Goal: Transaction & Acquisition: Subscribe to service/newsletter

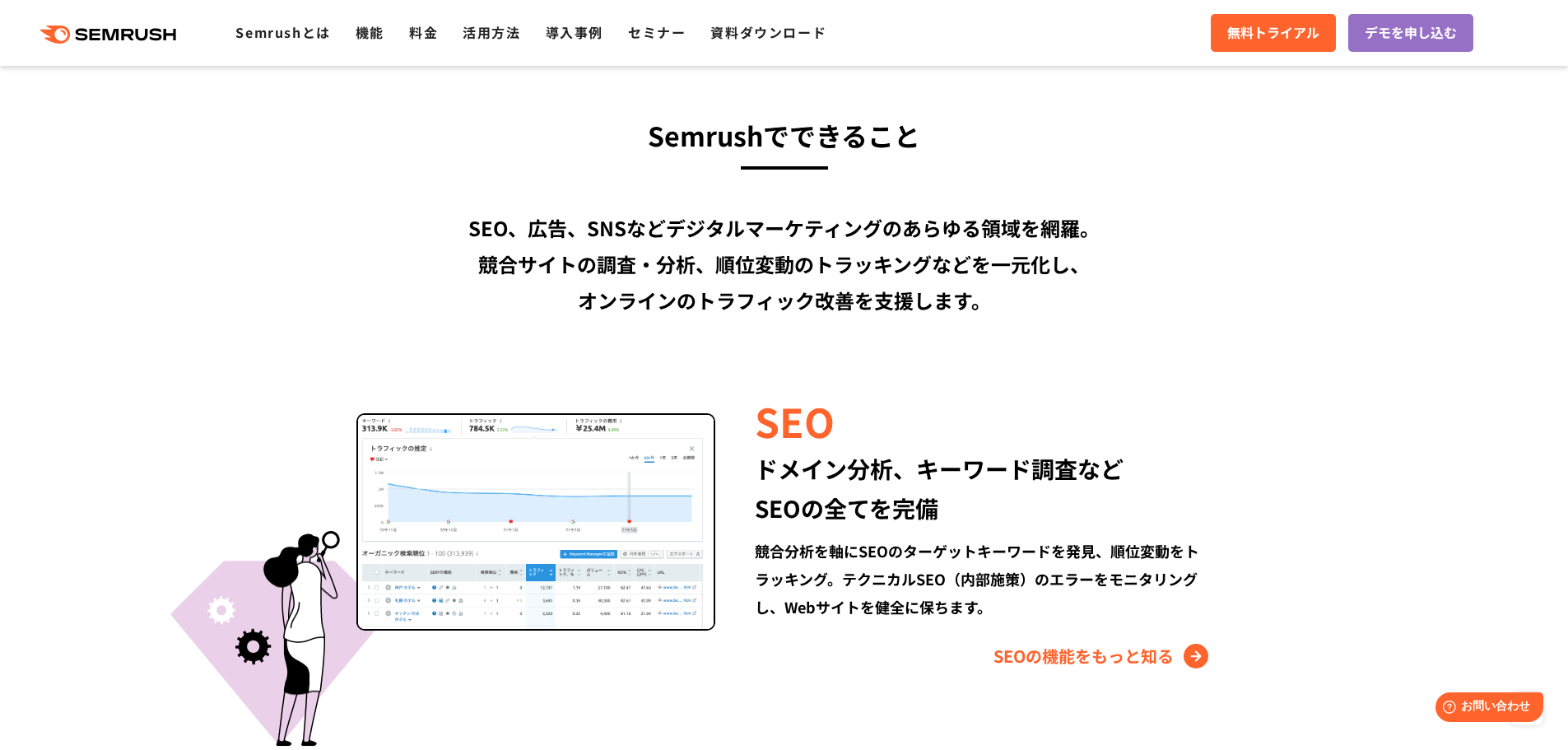
scroll to position [1235, 0]
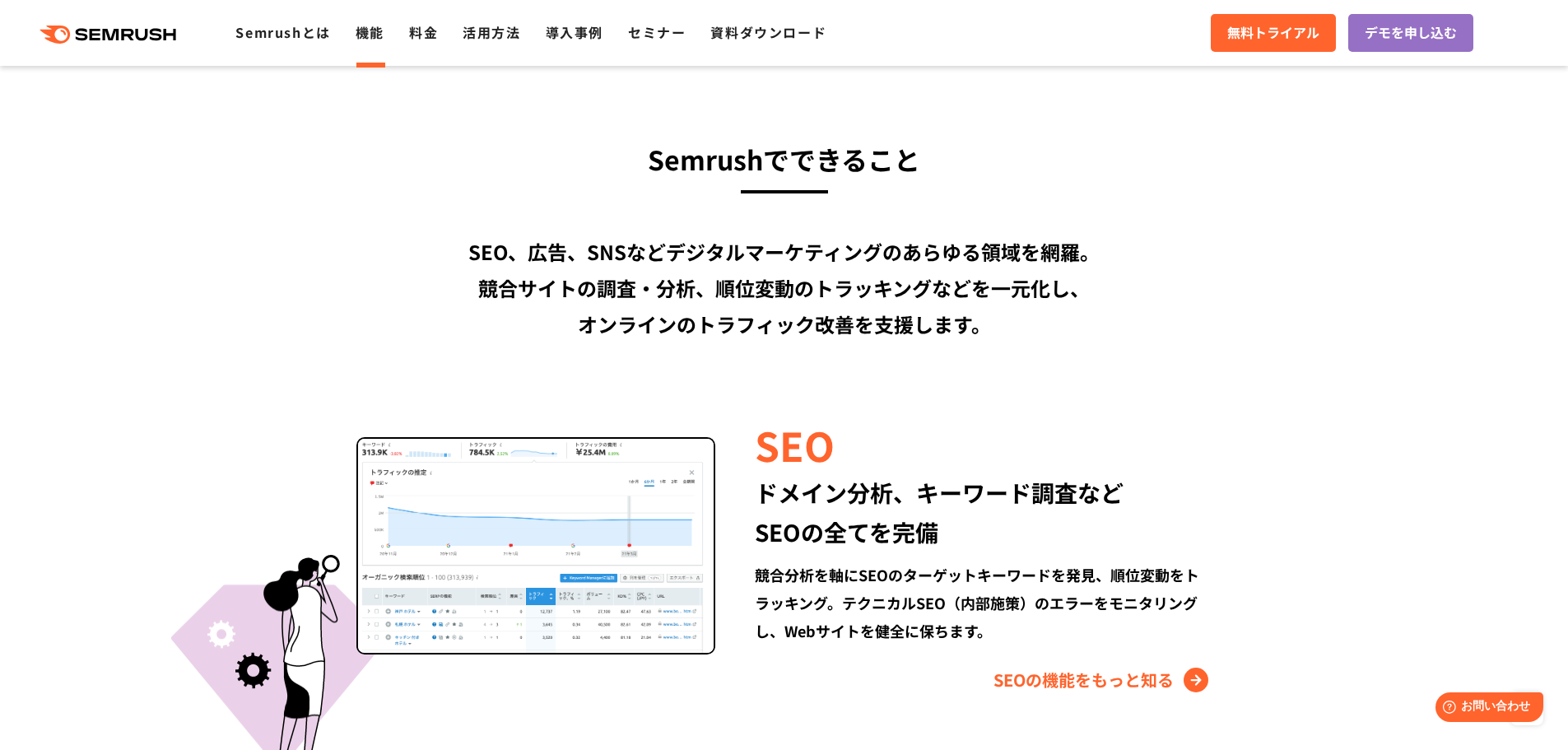
click at [359, 29] on link "機能" at bounding box center [370, 32] width 29 height 20
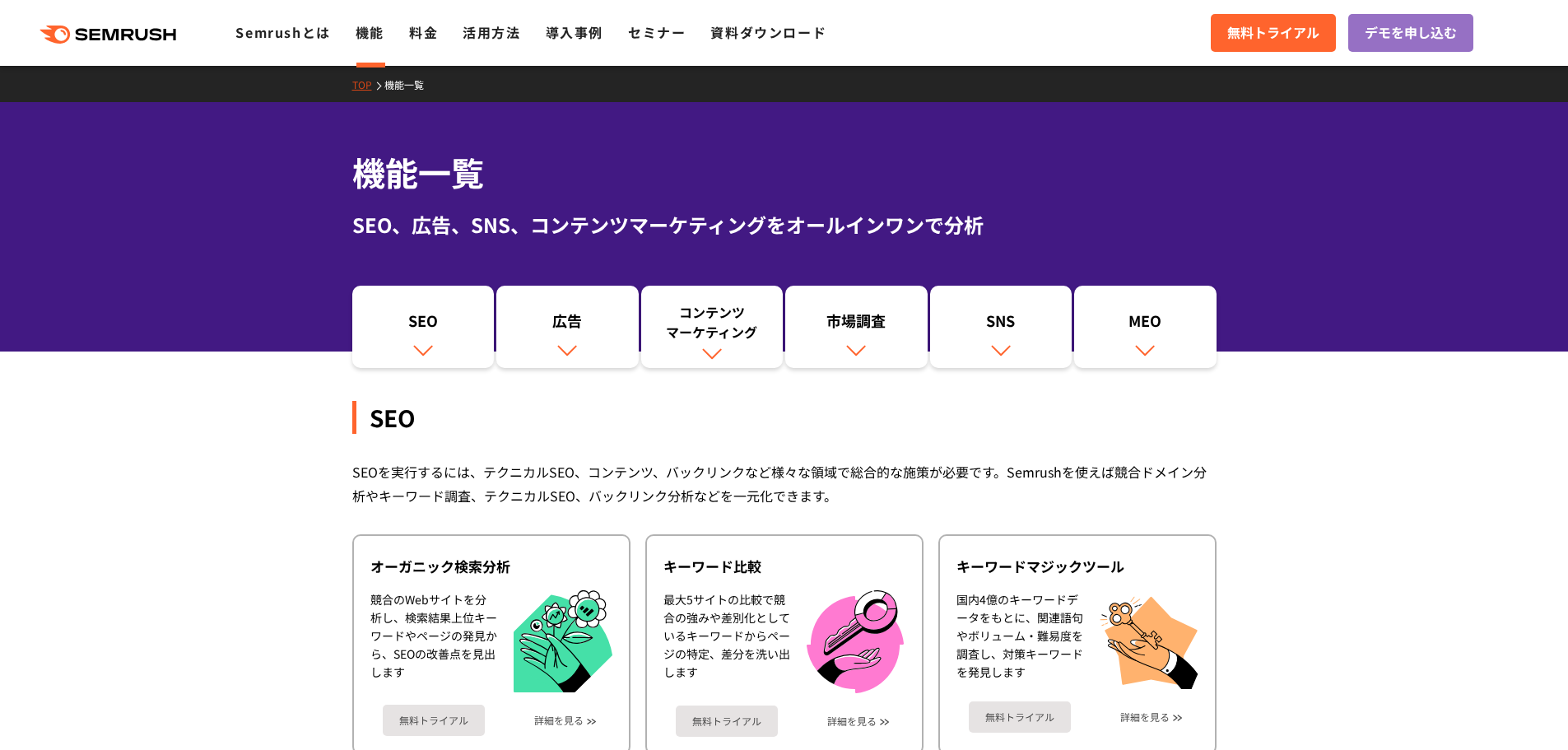
click at [427, 33] on link "料金" at bounding box center [423, 32] width 29 height 20
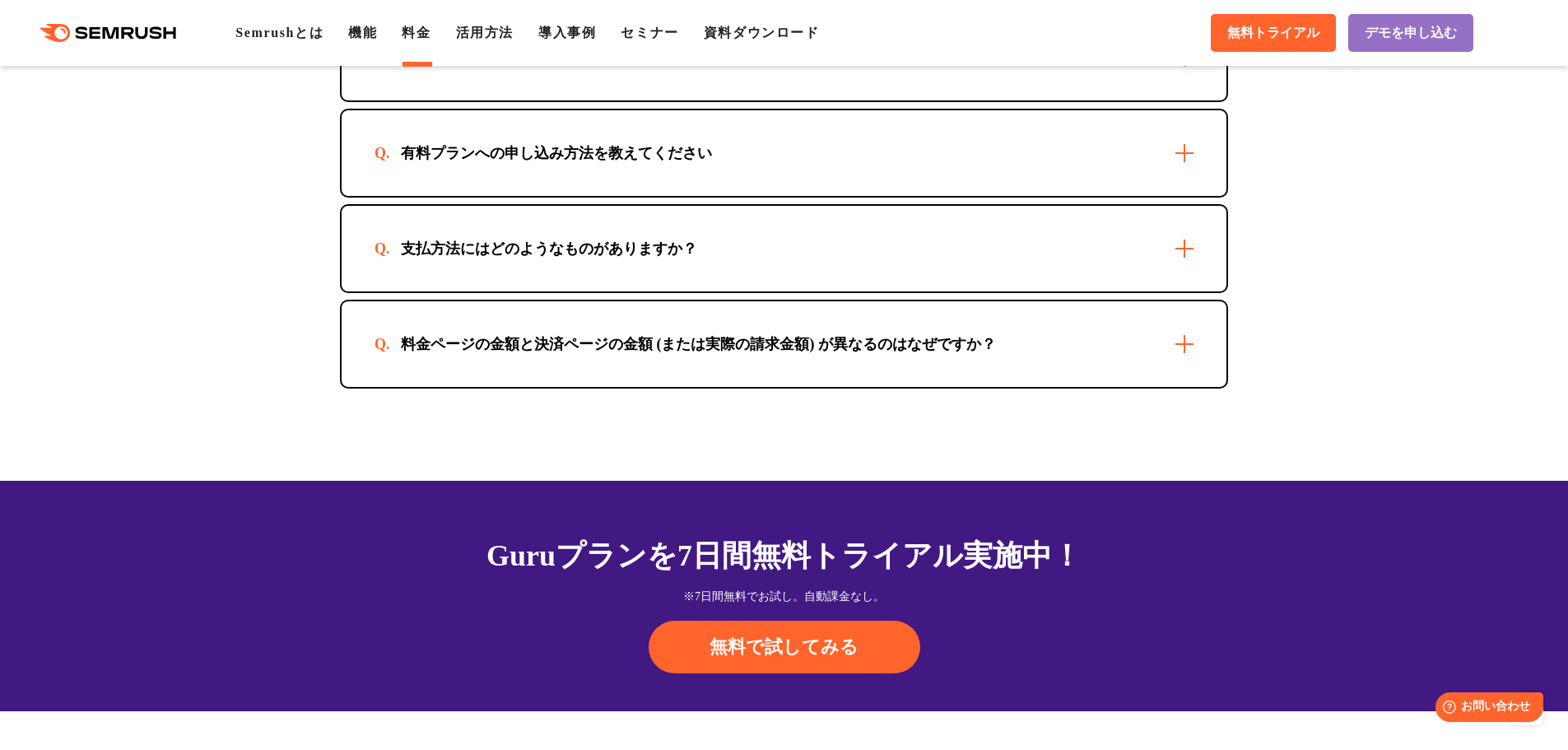
scroll to position [4610, 0]
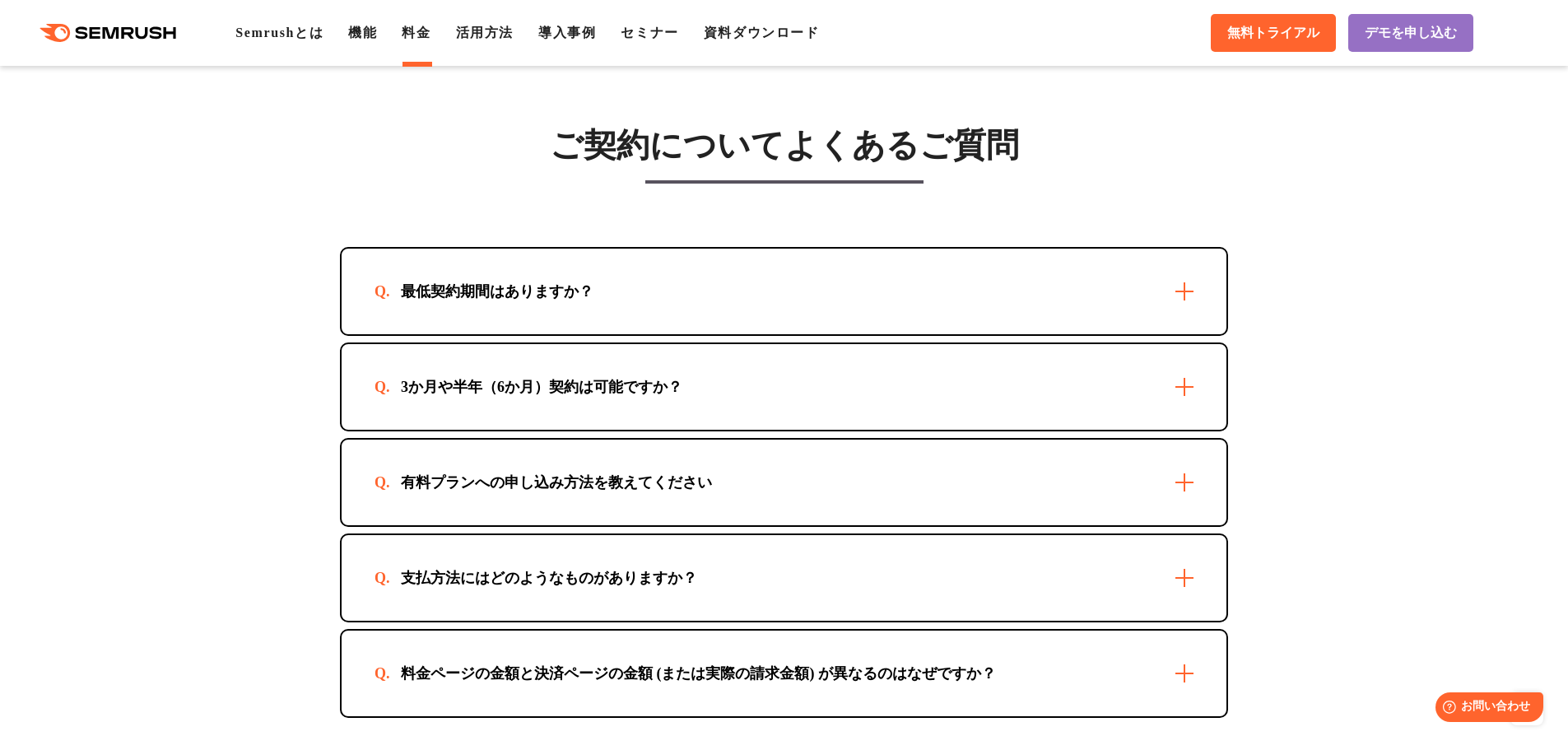
click at [907, 294] on div "最低契約期間はありますか？" at bounding box center [784, 291] width 885 height 86
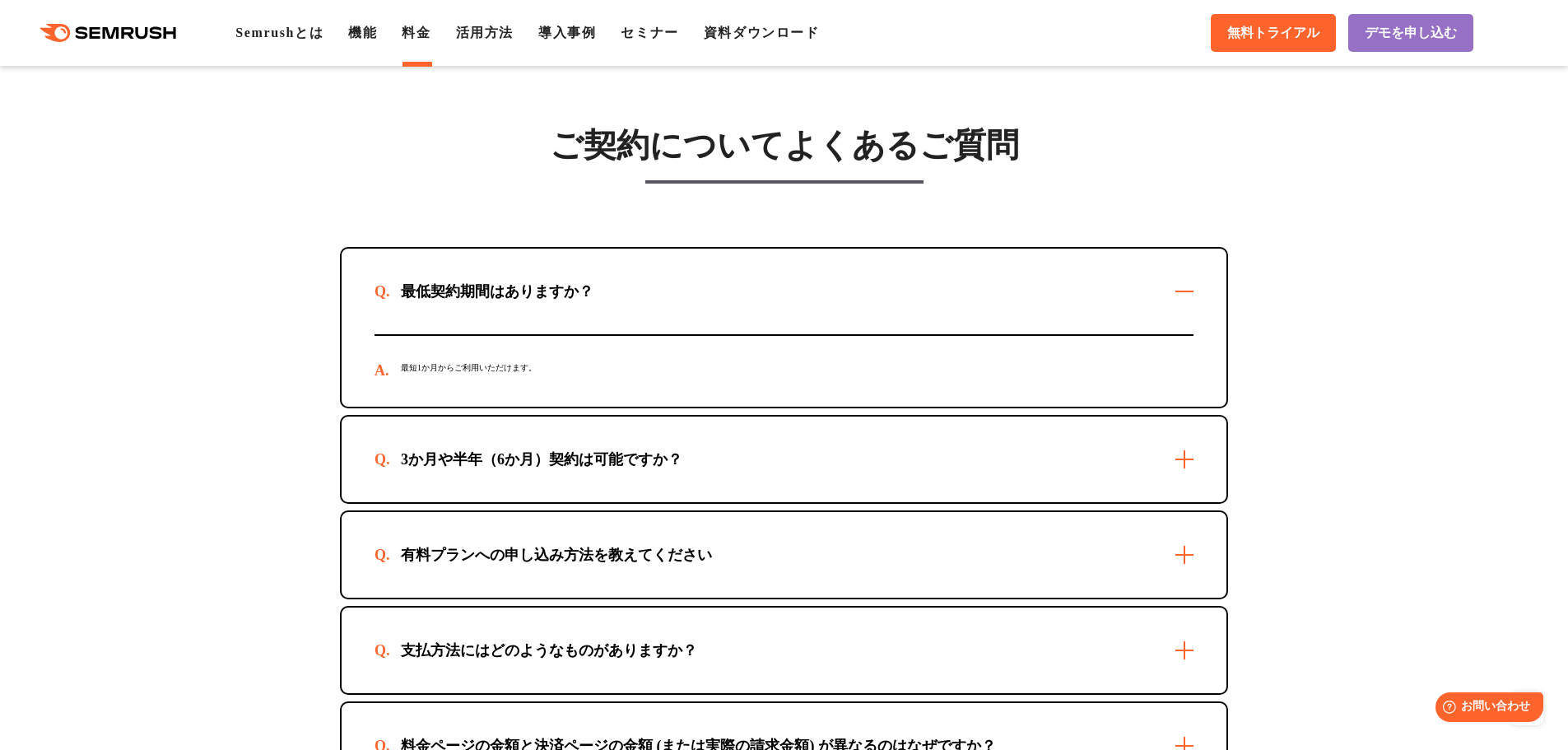
click at [907, 294] on div "最低契約期間はありますか？" at bounding box center [784, 291] width 885 height 86
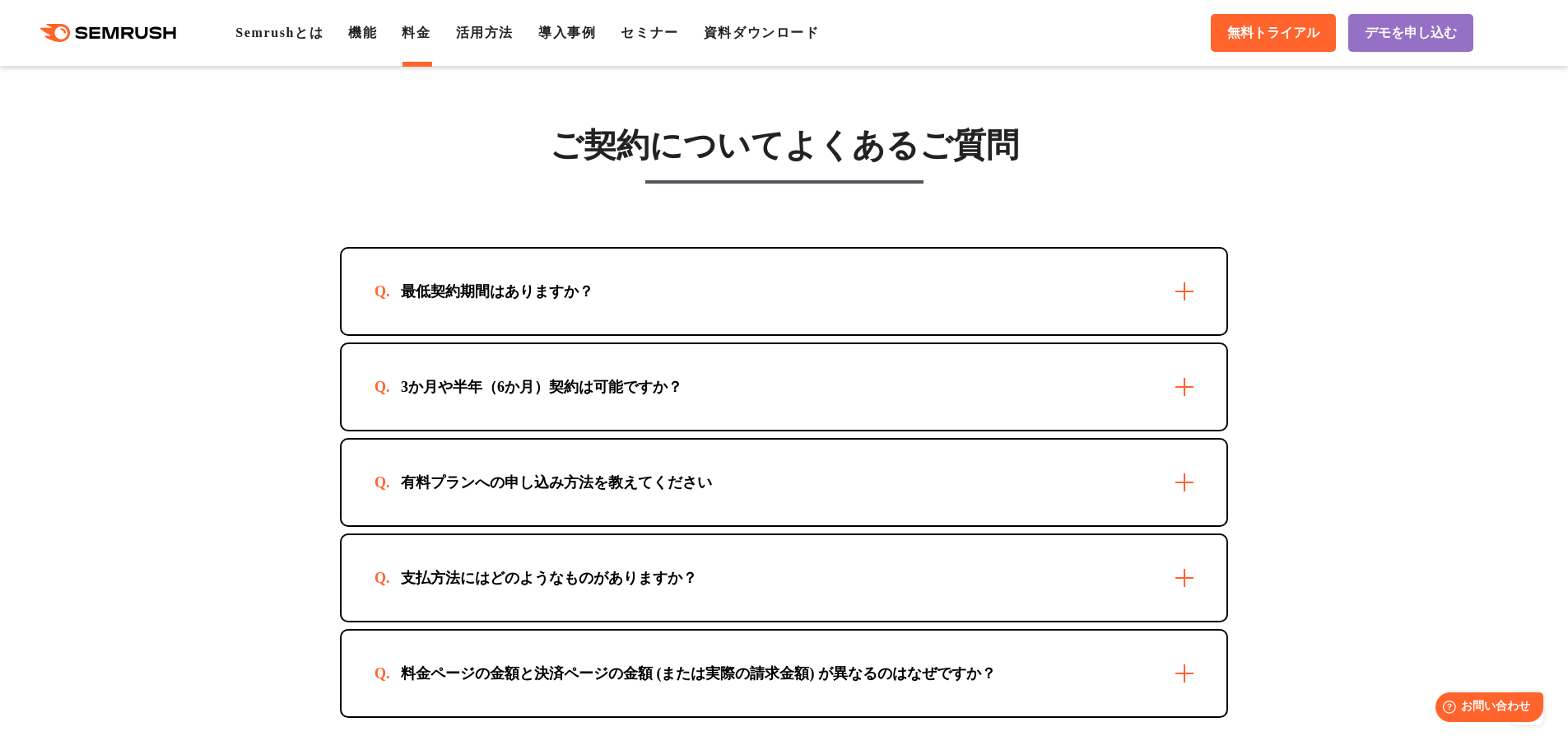
click at [860, 414] on div "3か月や半年（6か月）契約は可能ですか？" at bounding box center [784, 386] width 885 height 86
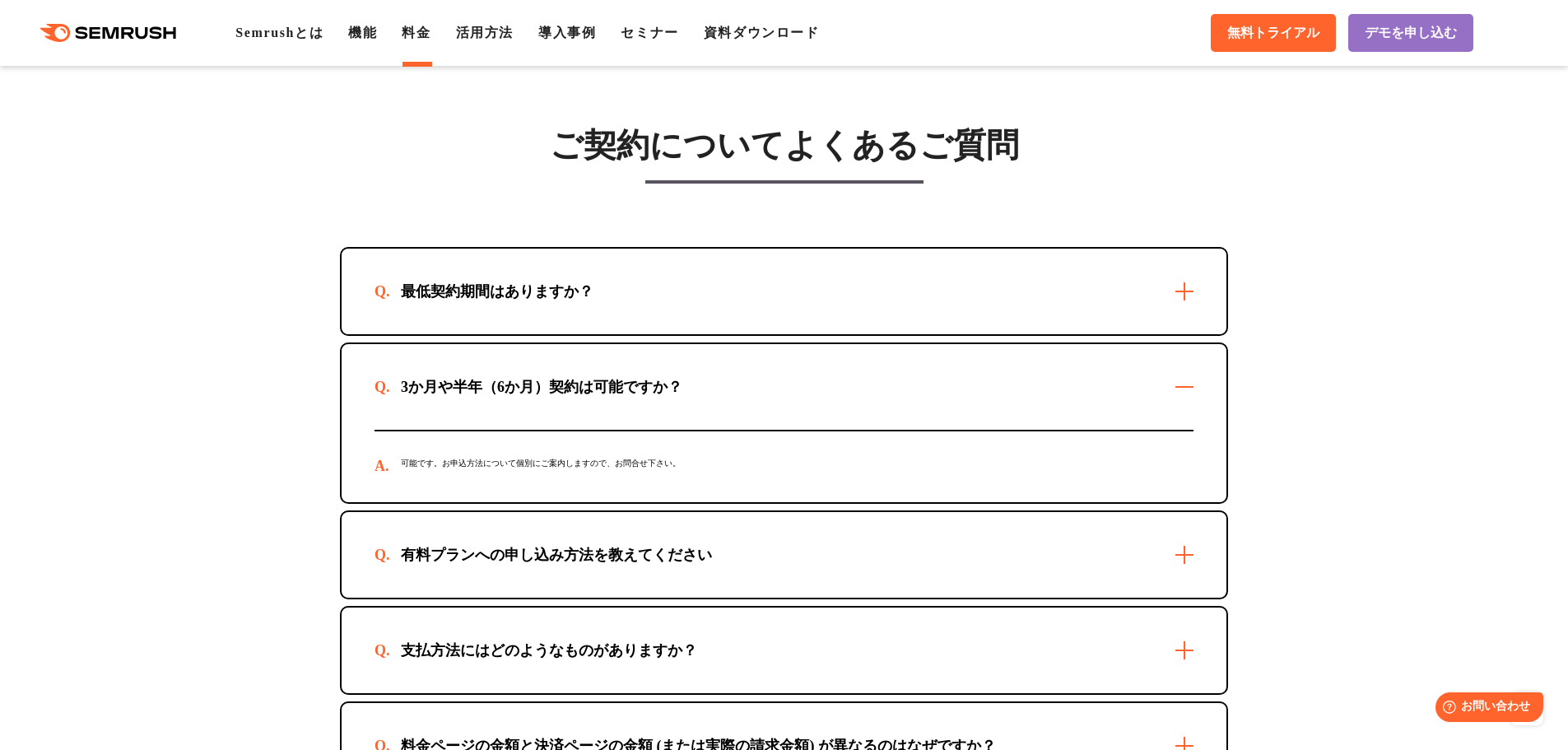
click at [860, 414] on div "3か月や半年（6か月）契約は可能ですか？" at bounding box center [784, 386] width 885 height 86
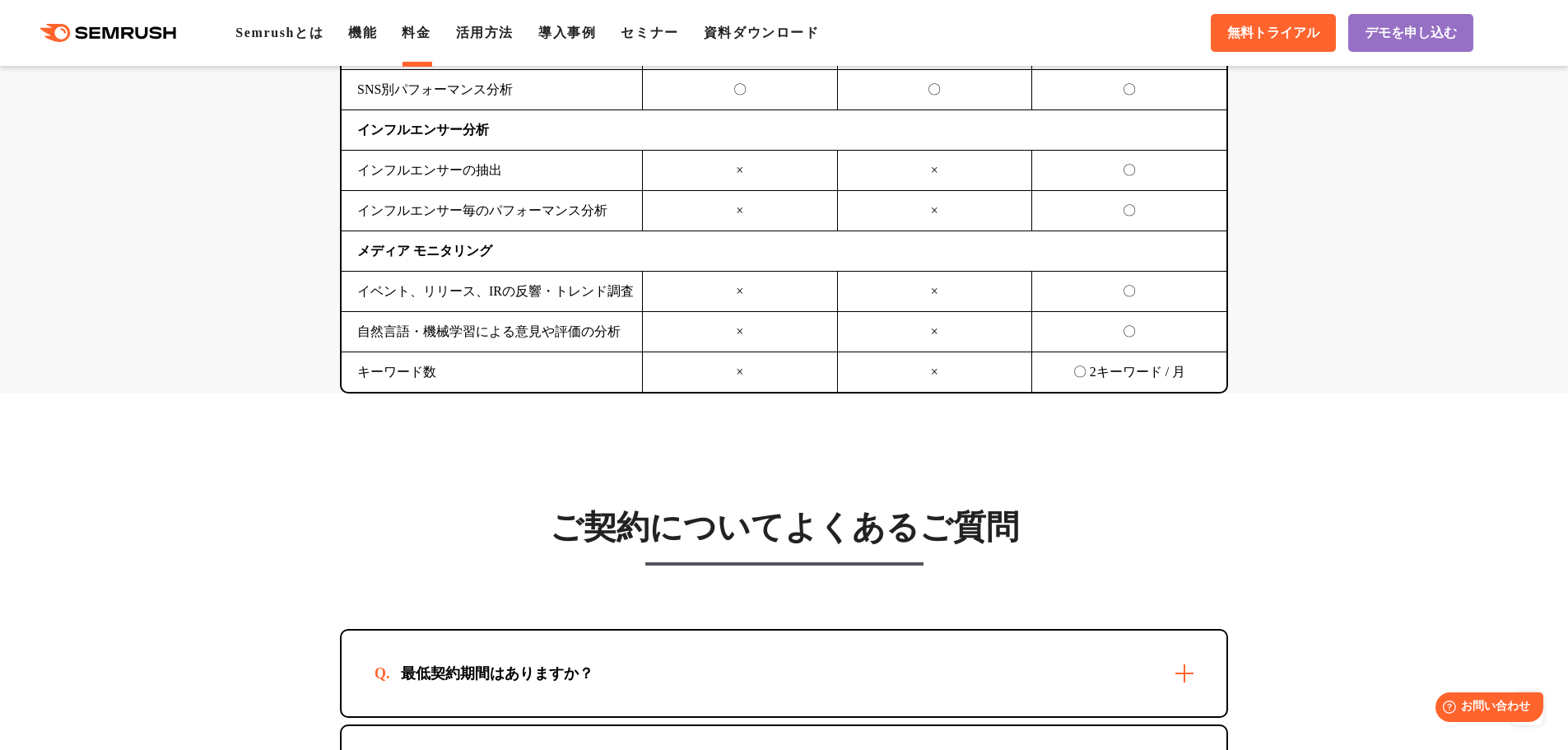
scroll to position [4198, 0]
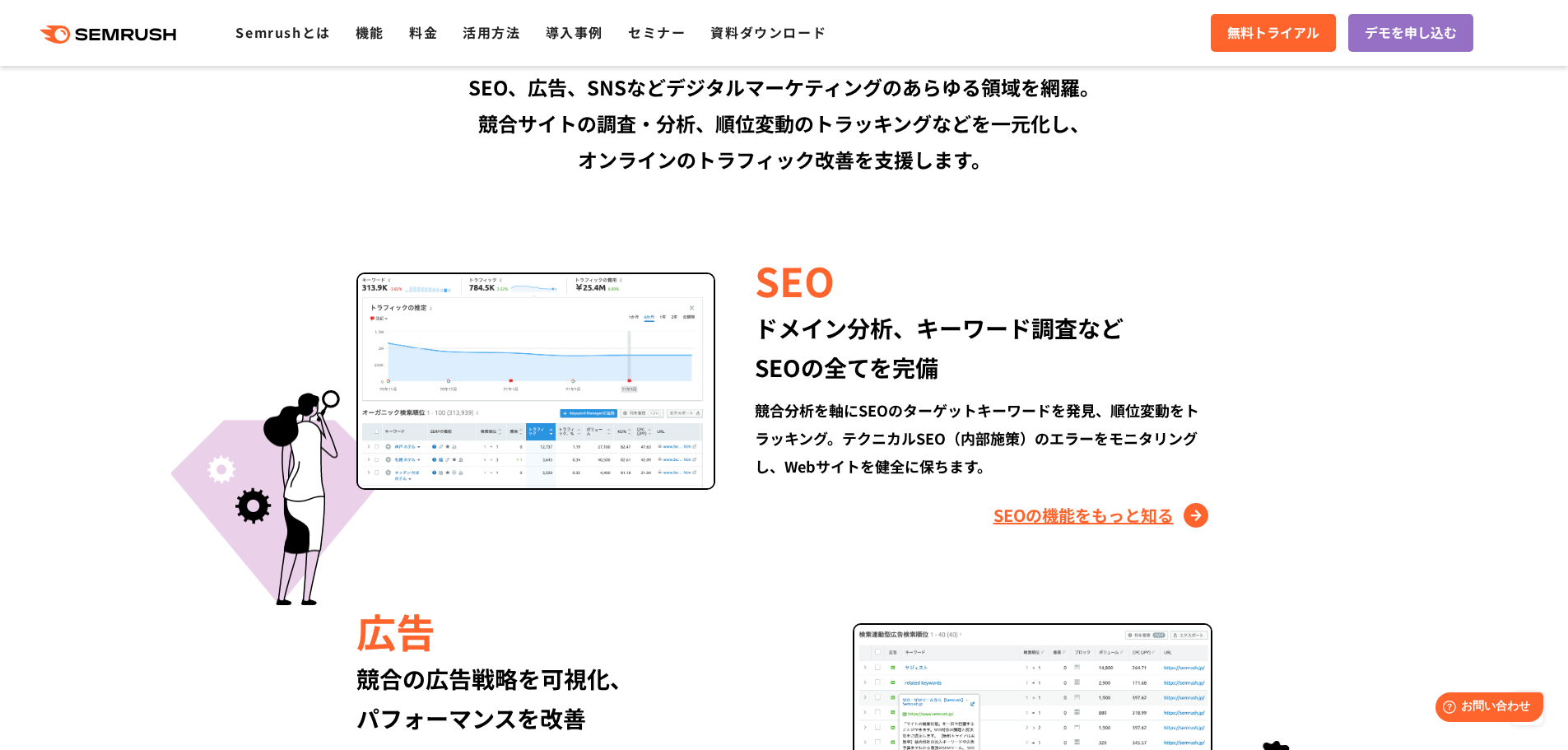
click at [1063, 518] on link "SEOの機能をもっと知る" at bounding box center [1102, 515] width 219 height 26
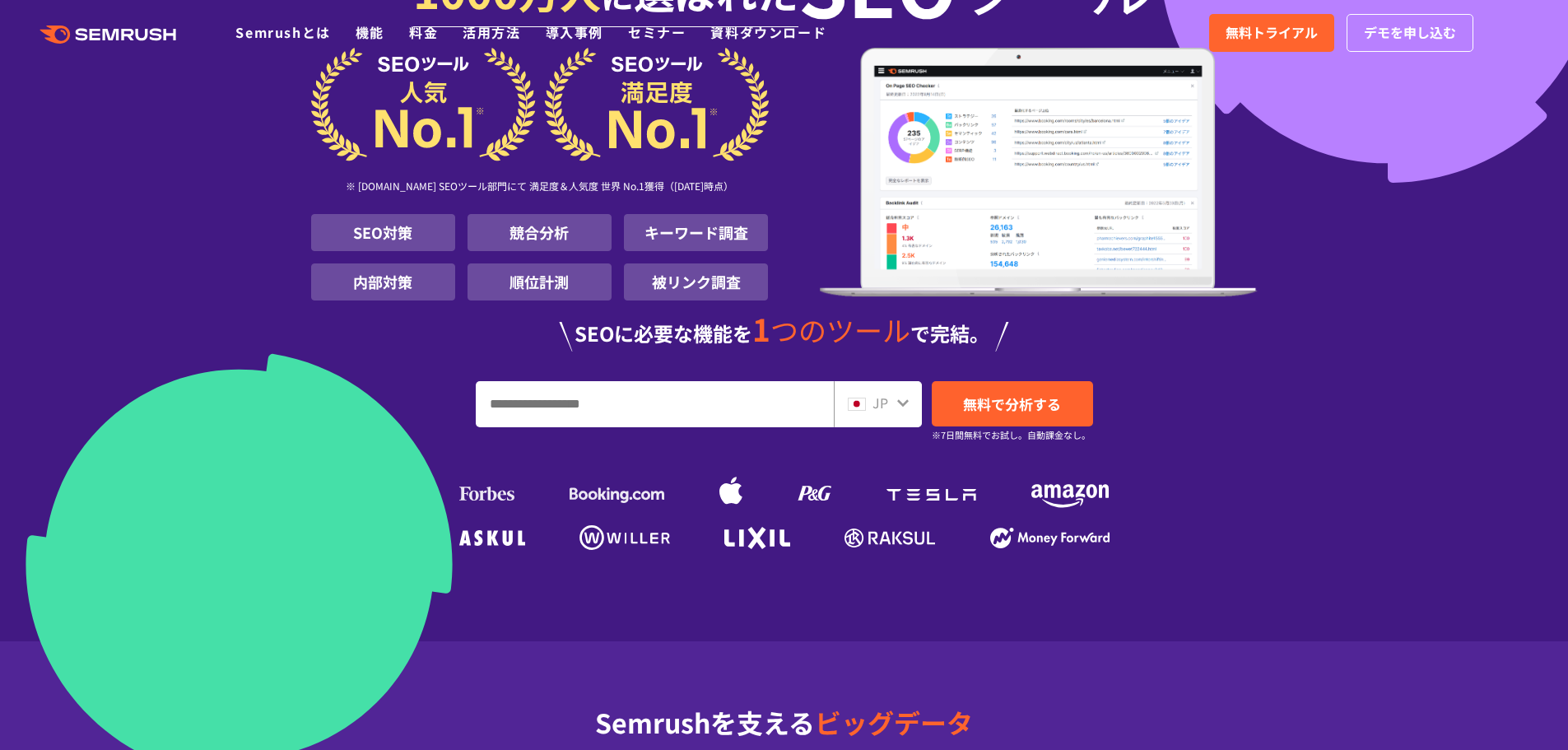
scroll to position [247, 0]
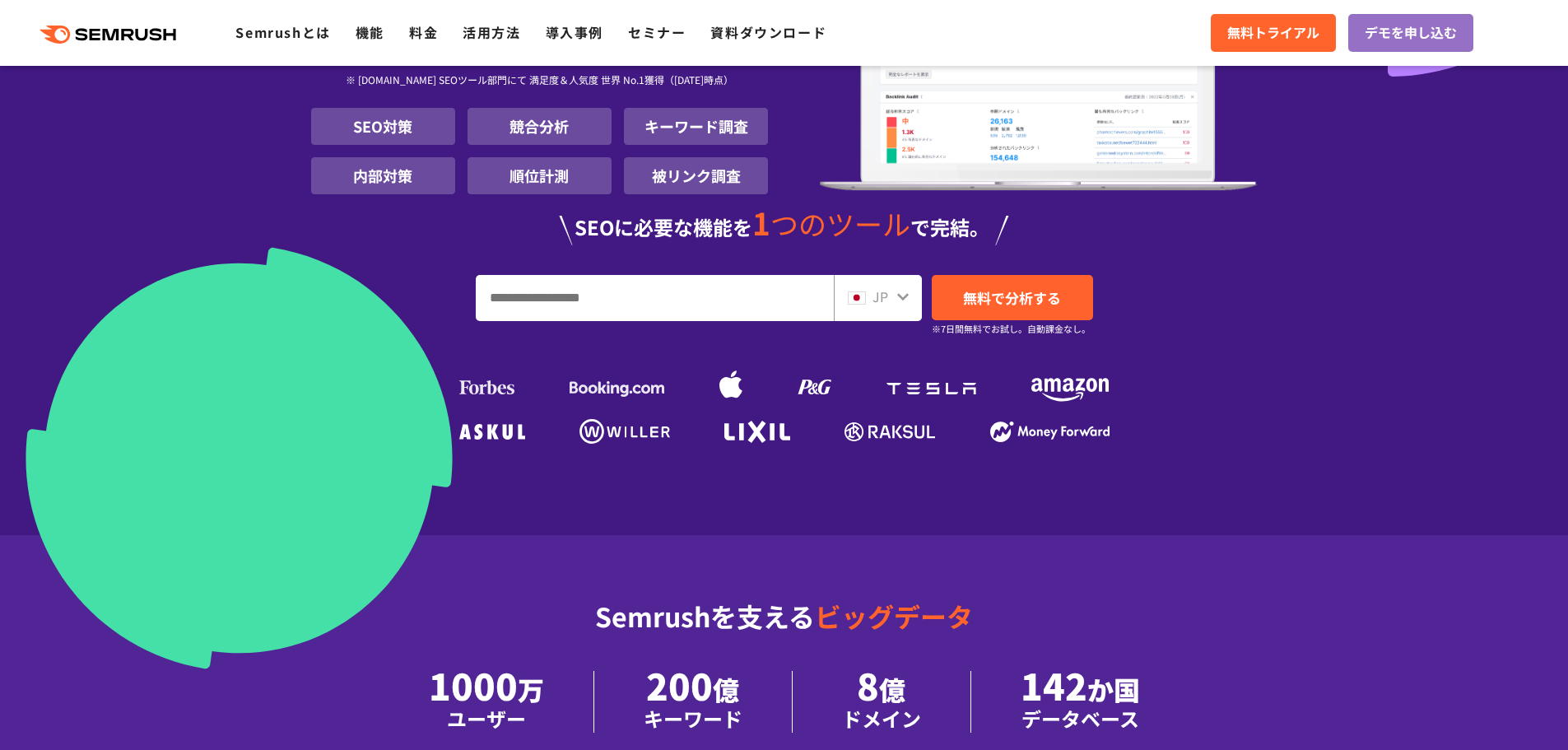
click at [584, 315] on input "URL、キーワードを入力してください" at bounding box center [655, 297] width 357 height 44
paste input "**********"
type input "**********"
click at [1084, 280] on link "無料で分析する" at bounding box center [1012, 297] width 162 height 45
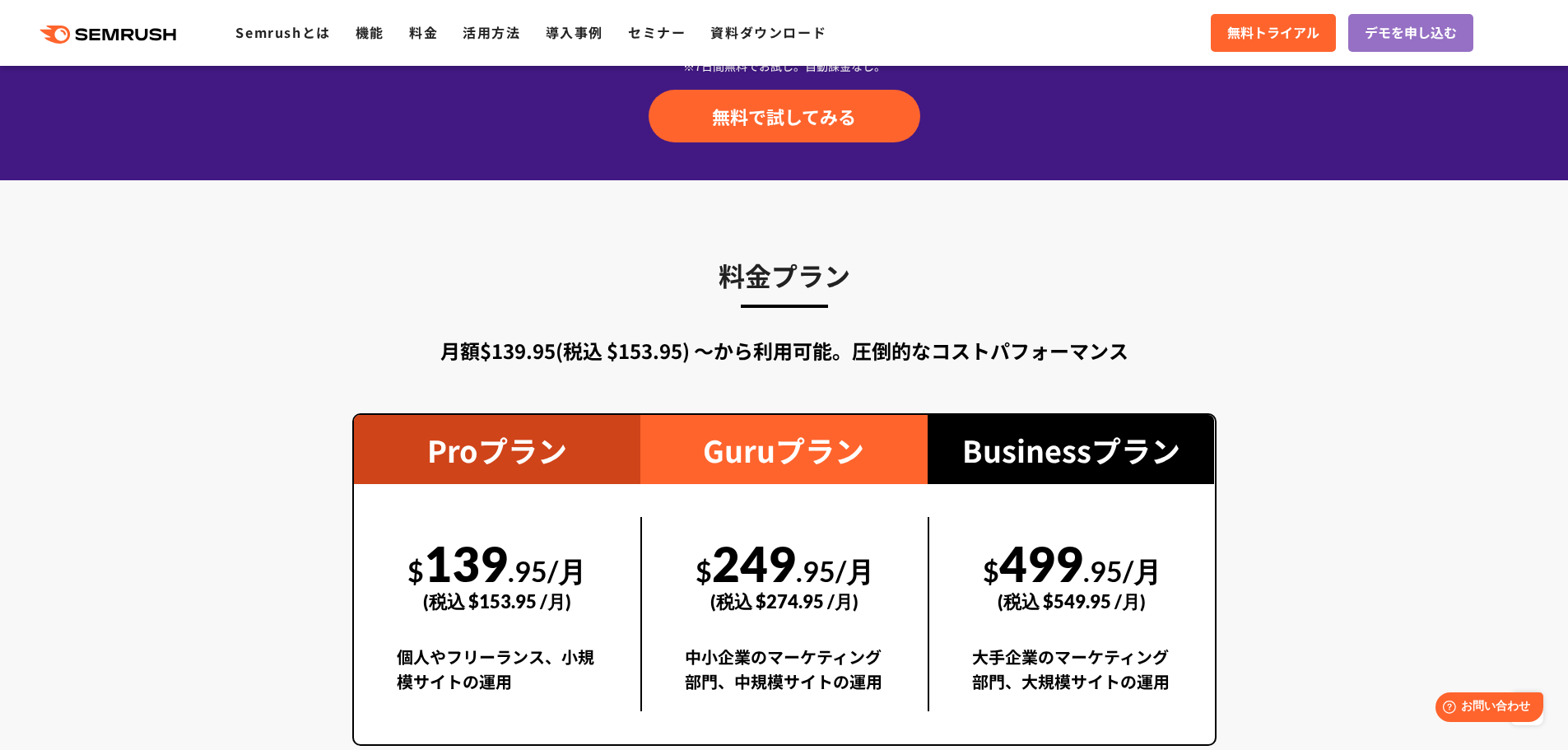
scroll to position [2799, 0]
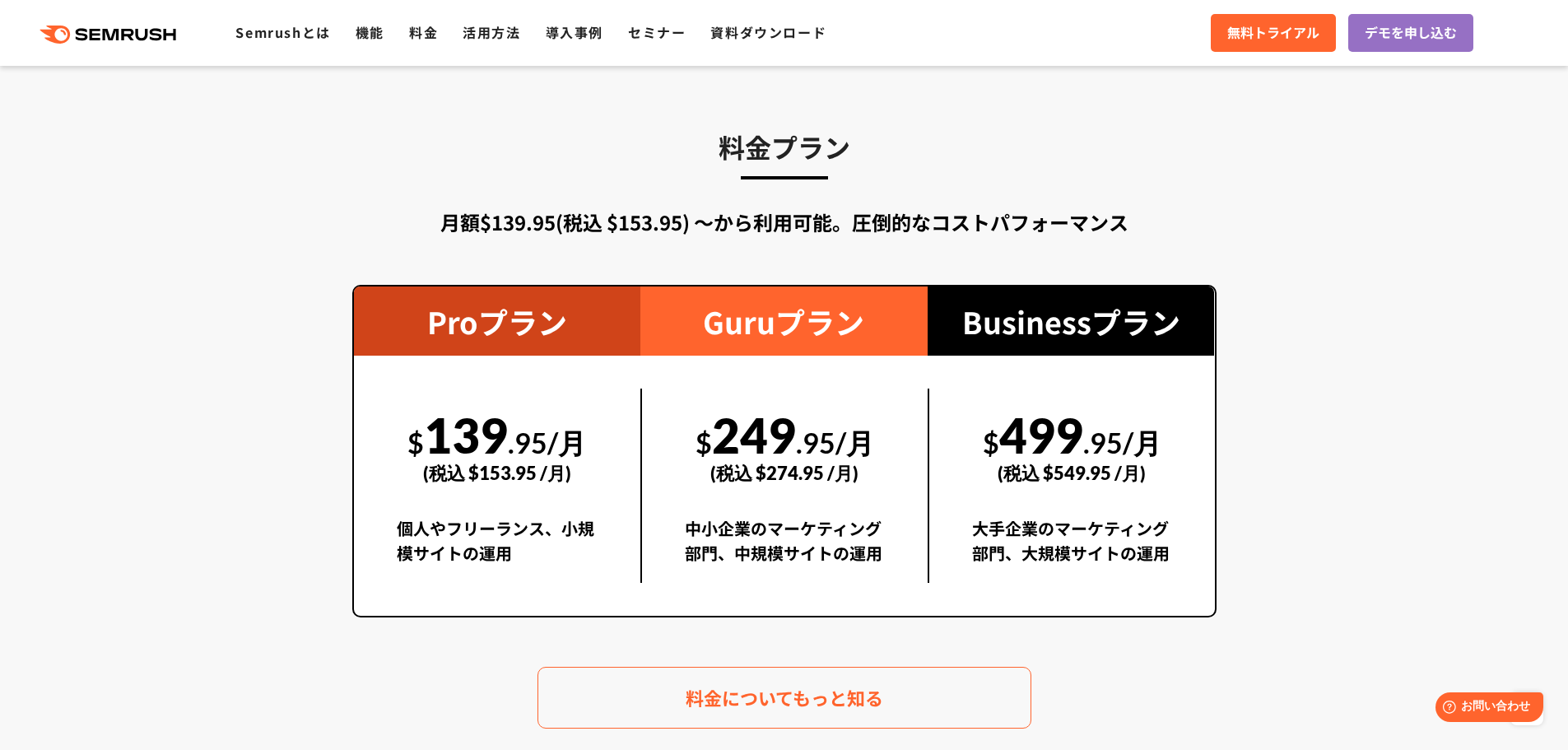
click at [391, 427] on div "$ 139 .95/月 (税込 $153.95 /月) 個人やフリーランス、小規模サイトの運用" at bounding box center [498, 486] width 288 height 194
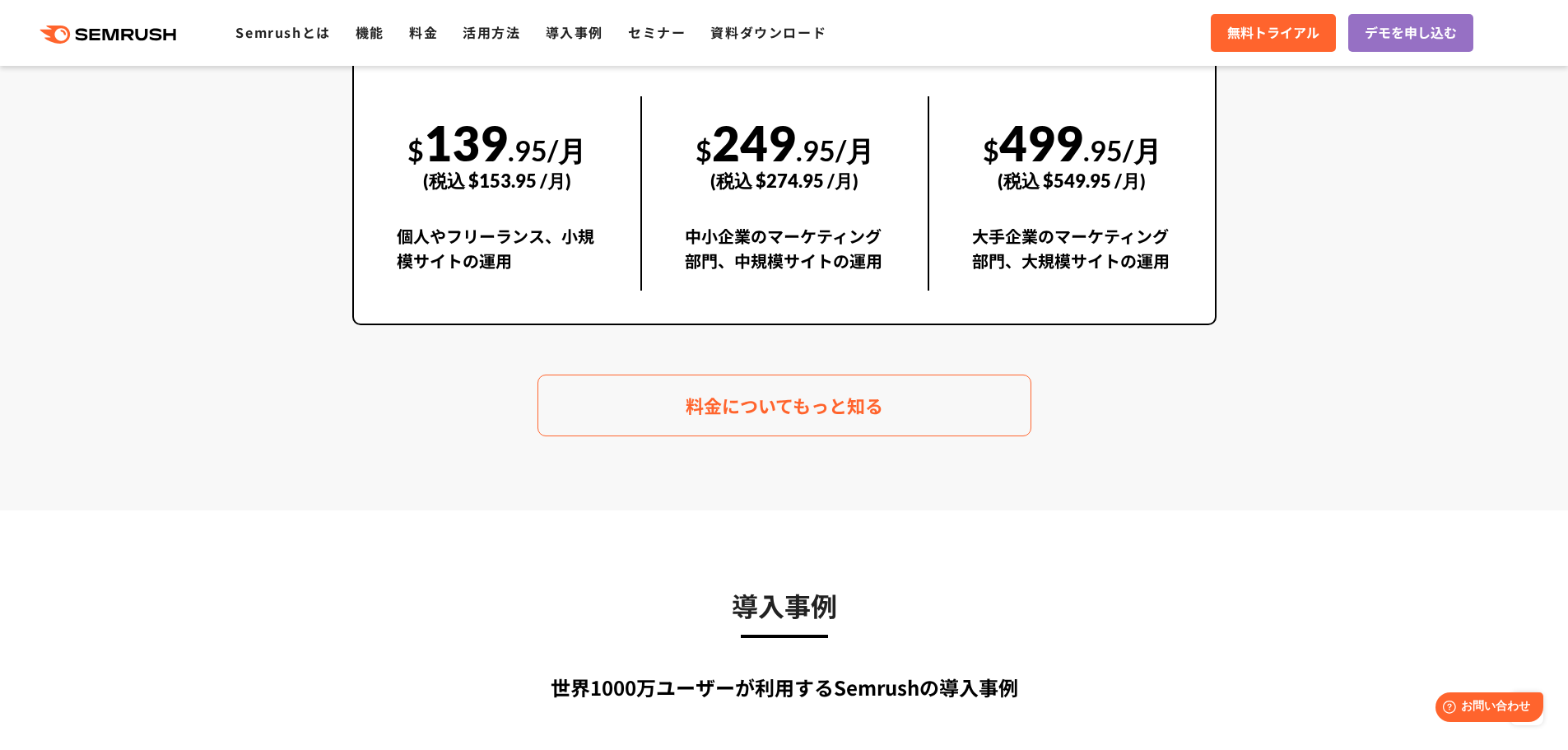
scroll to position [3211, 0]
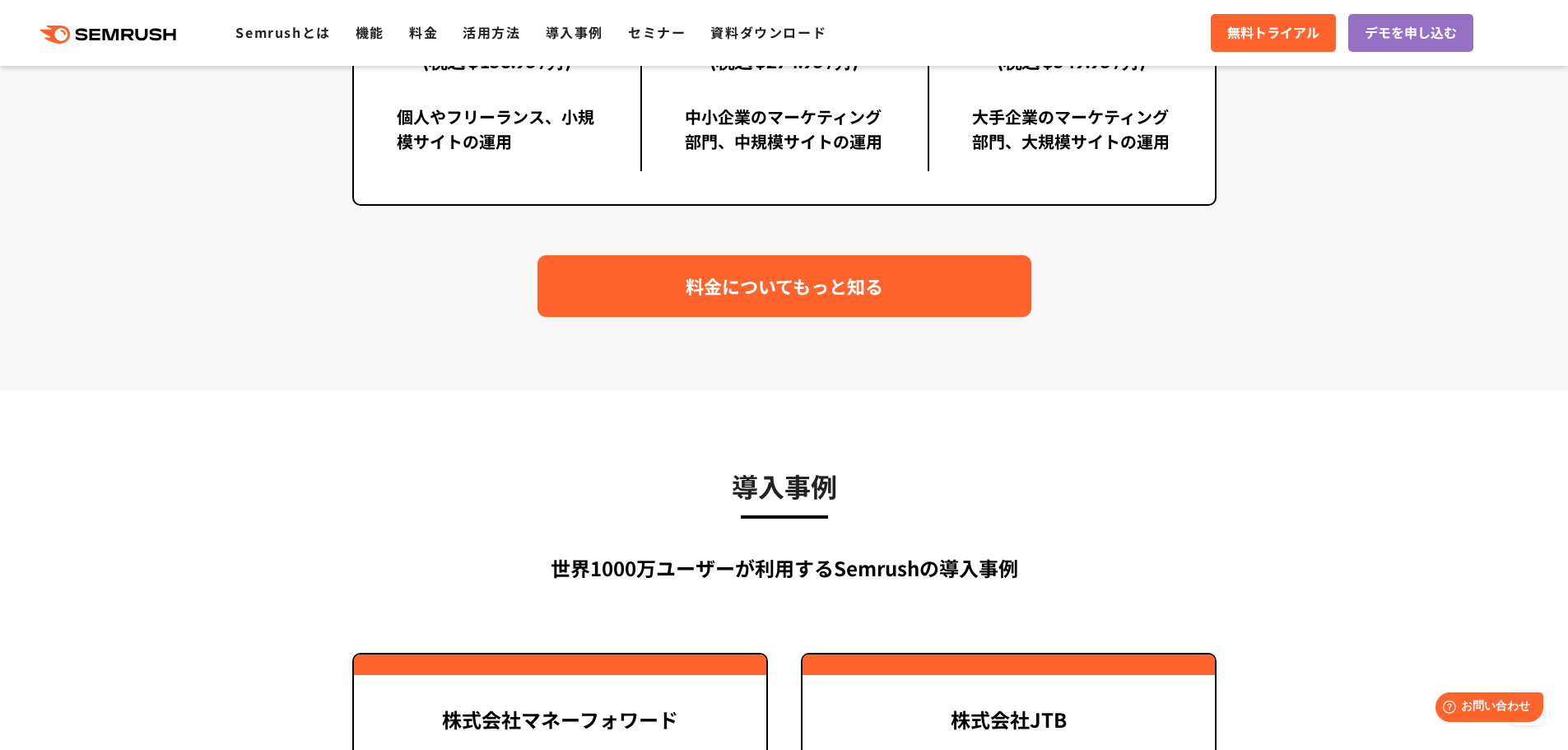
click at [670, 288] on link "料金についてもっと知る" at bounding box center [784, 285] width 494 height 61
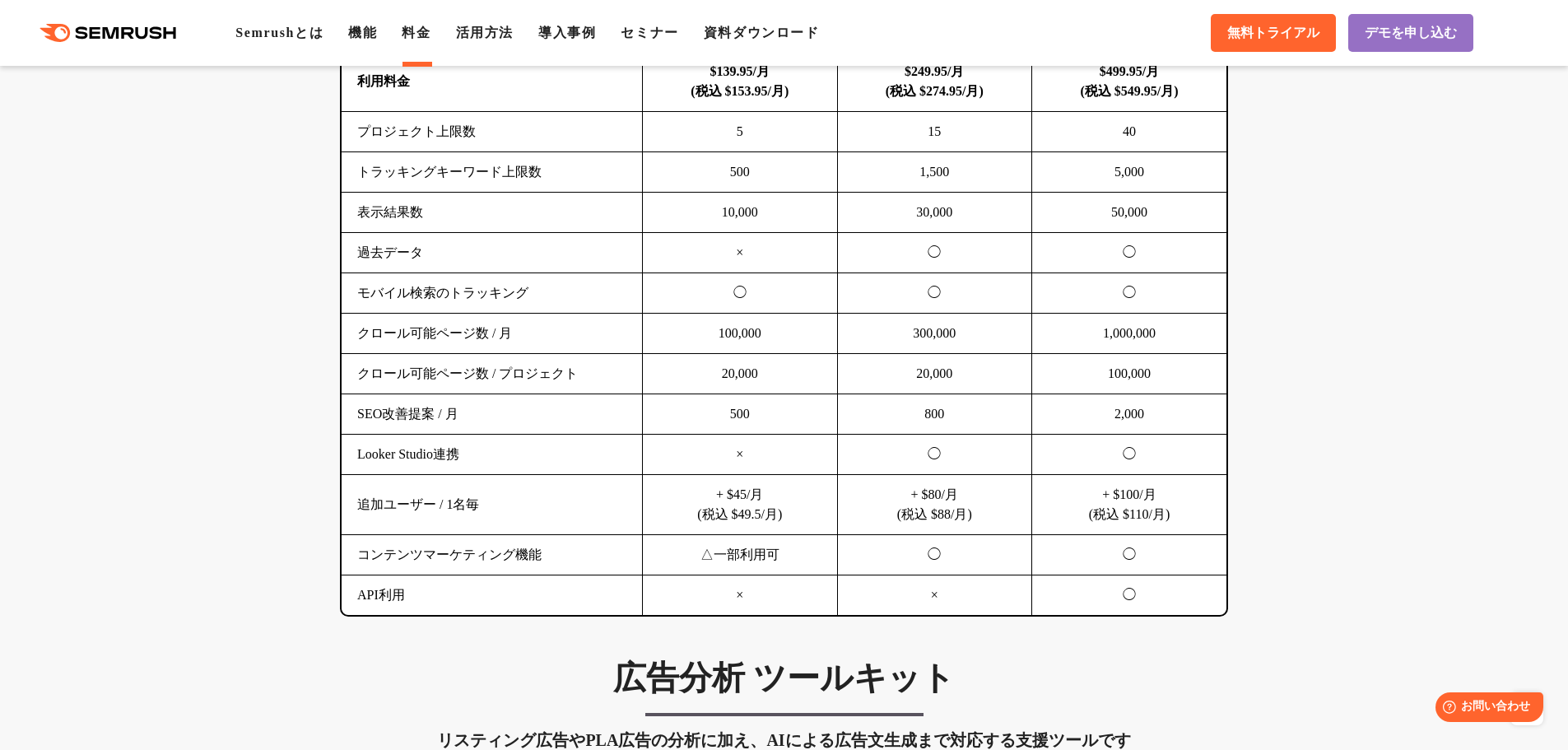
scroll to position [1071, 0]
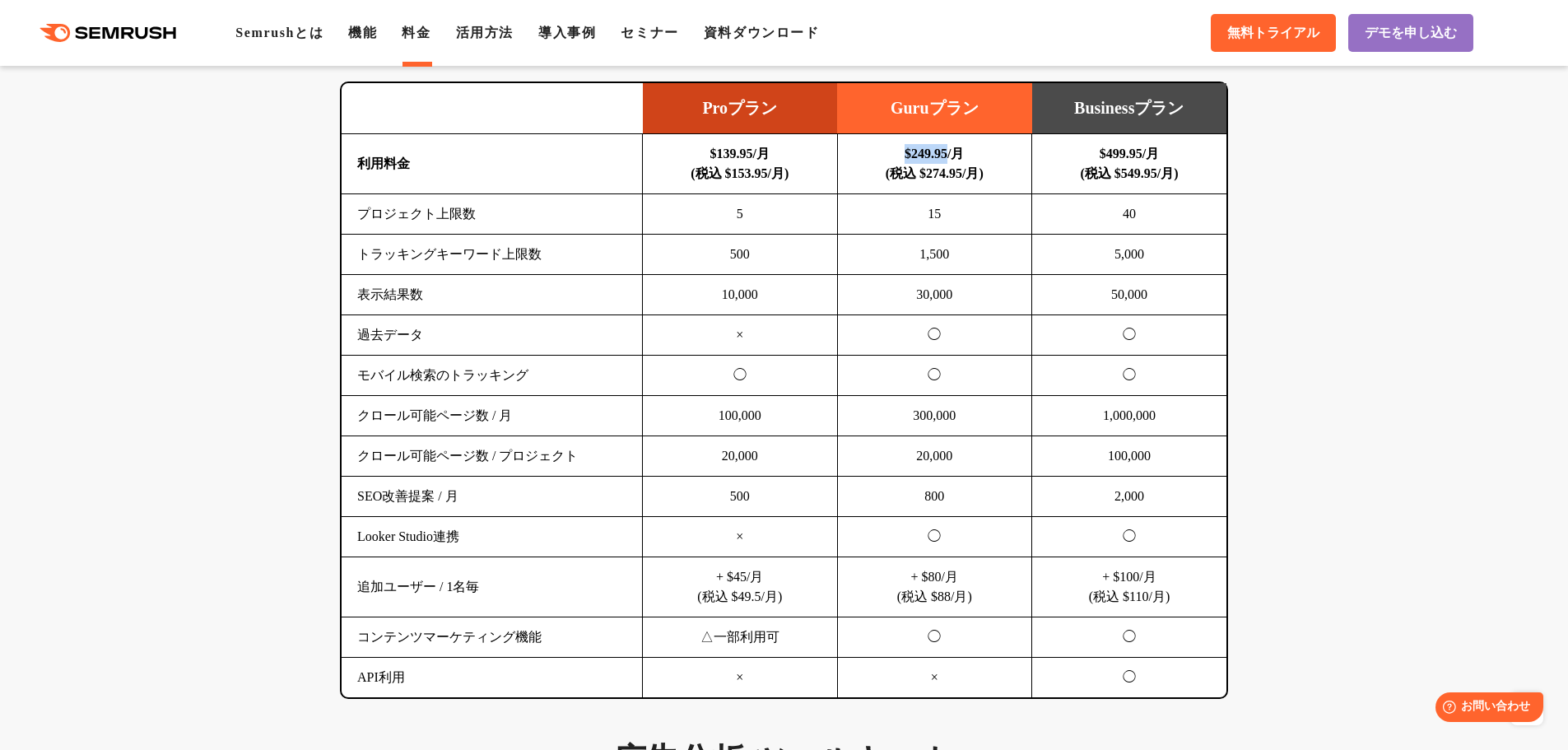
drag, startPoint x: 902, startPoint y: 155, endPoint x: 949, endPoint y: 151, distance: 47.2
click at [949, 151] on b "$249.95/月 (税込 $274.95/月)" at bounding box center [934, 163] width 98 height 34
copy b "$249.95"
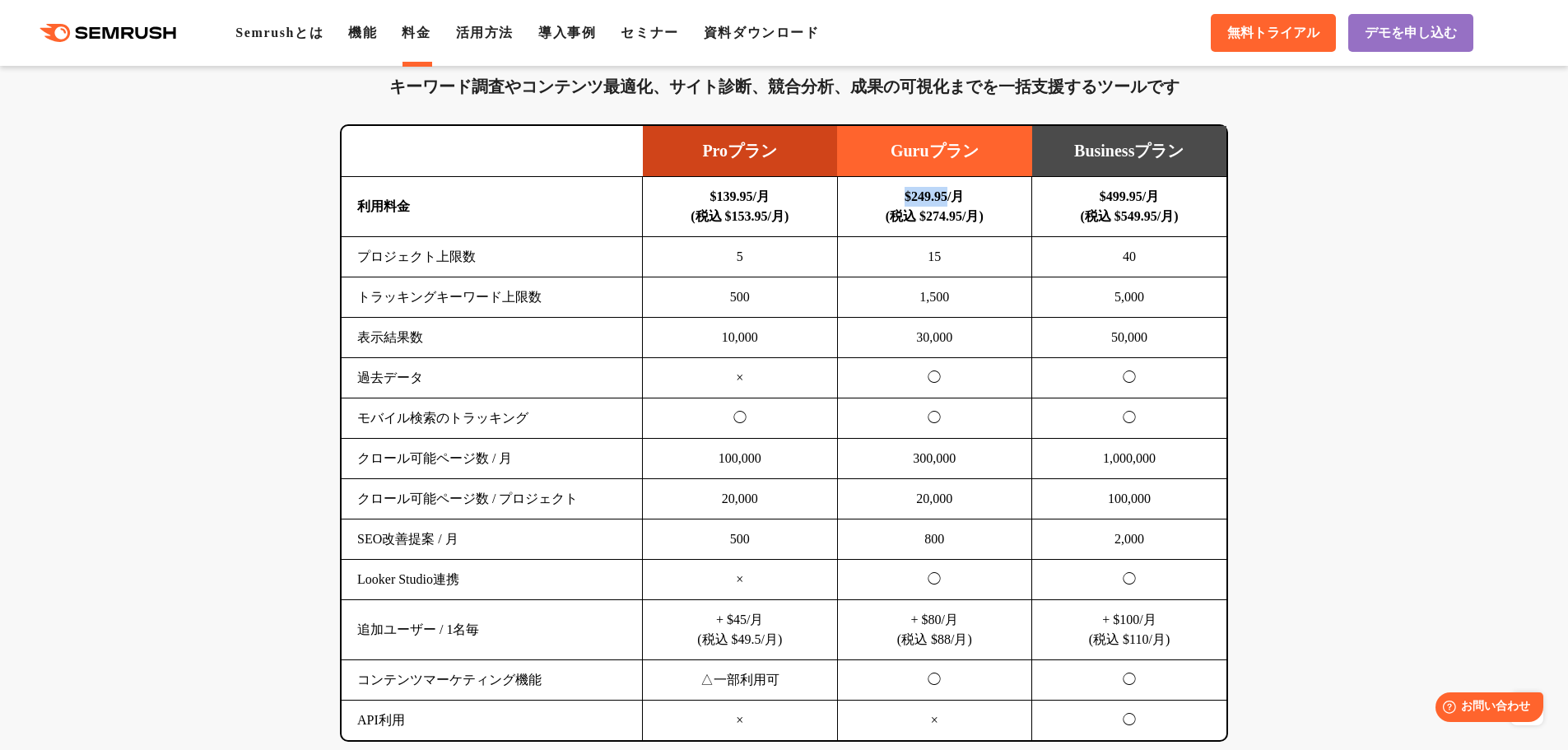
scroll to position [1013, 0]
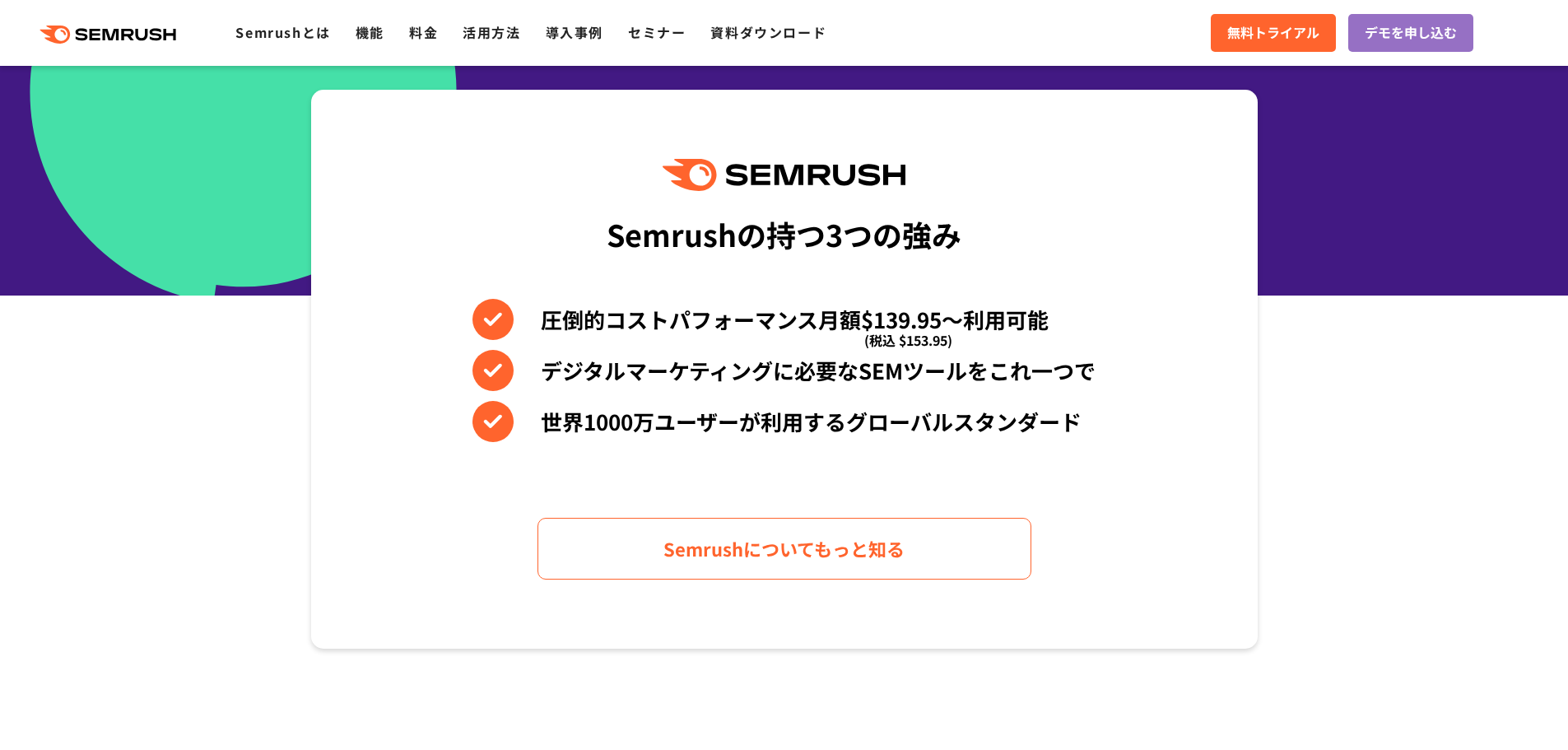
scroll to position [823, 0]
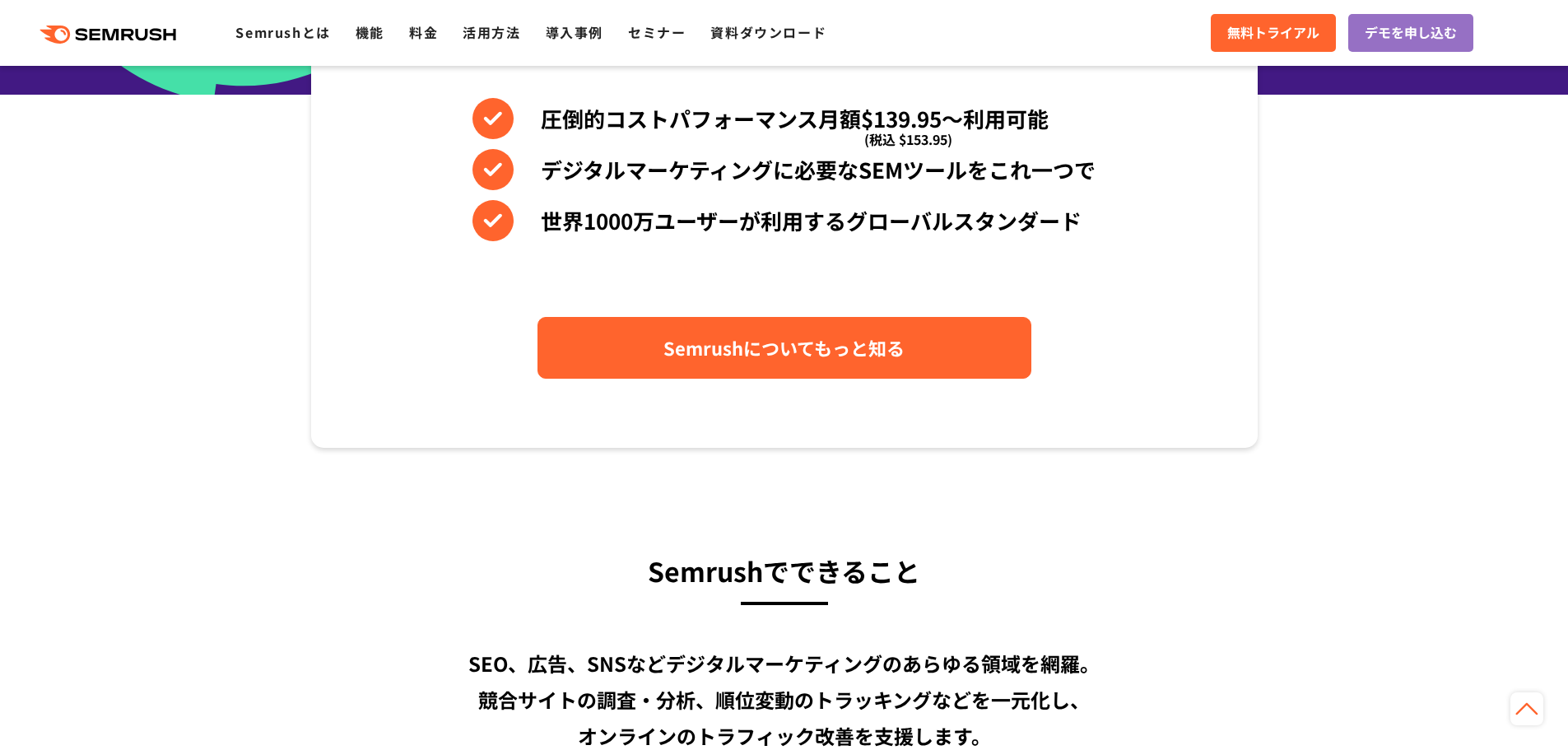
click at [700, 346] on span "Semrushについてもっと知る" at bounding box center [784, 347] width 241 height 29
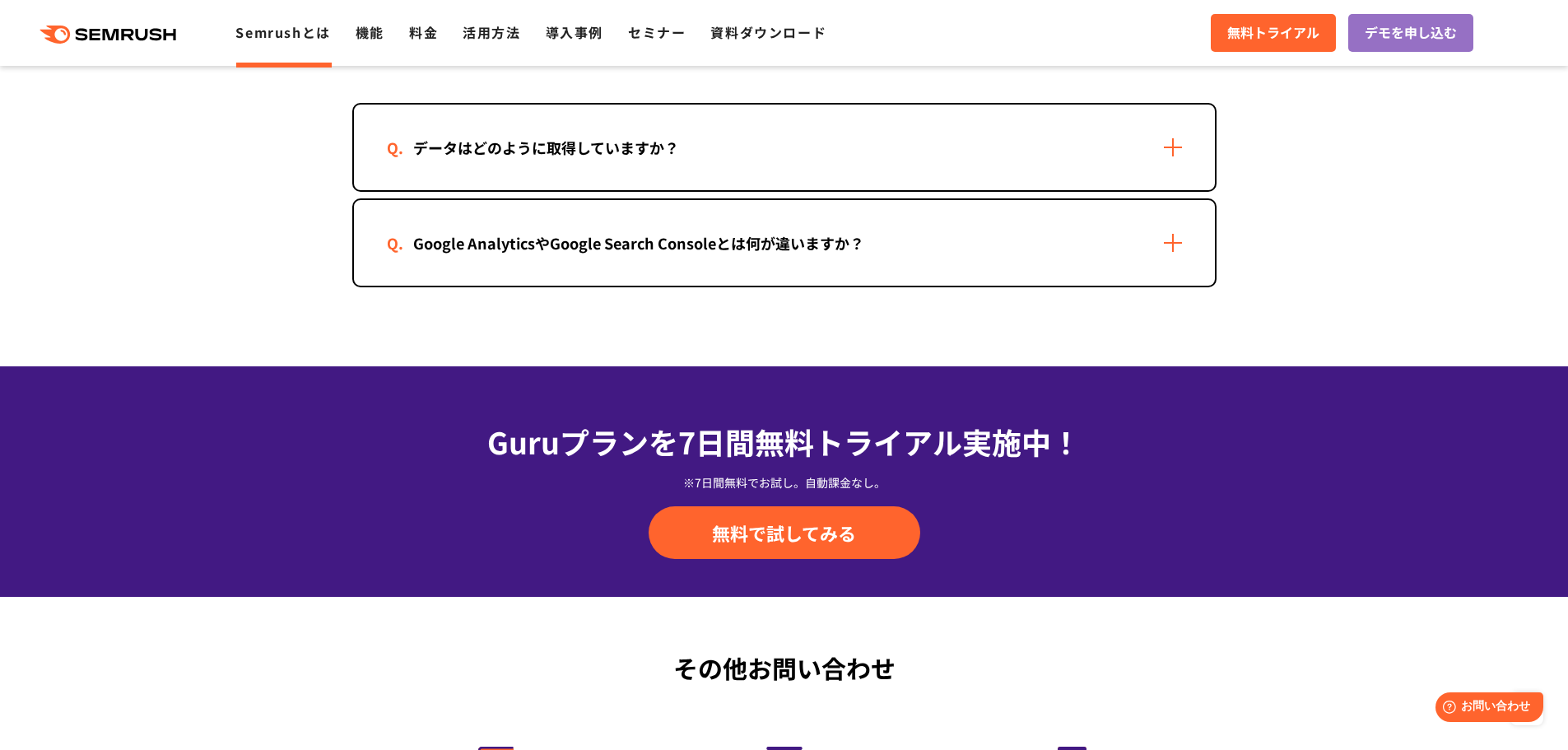
scroll to position [3211, 0]
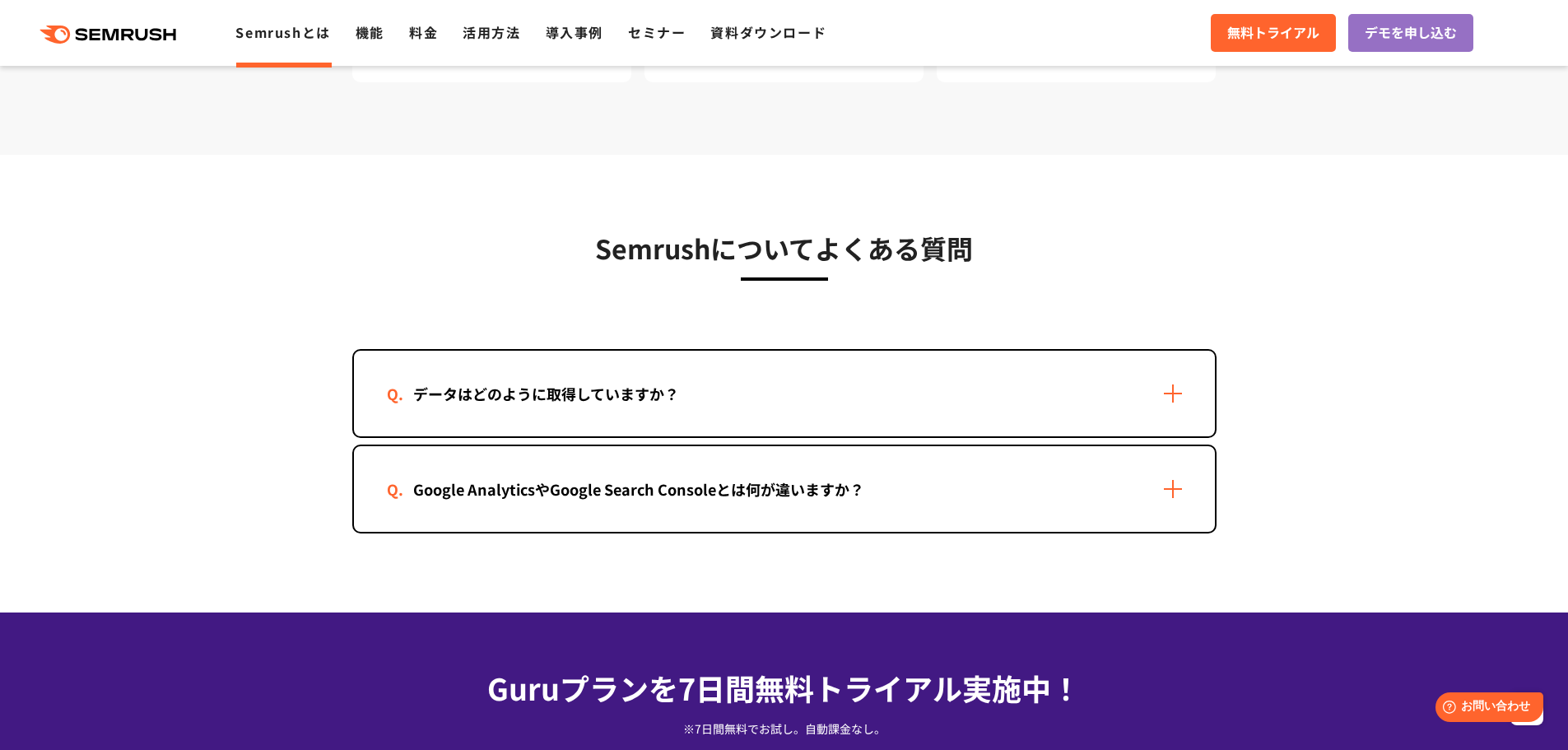
click at [1185, 378] on div "データはどのように取得していますか？" at bounding box center [784, 393] width 861 height 86
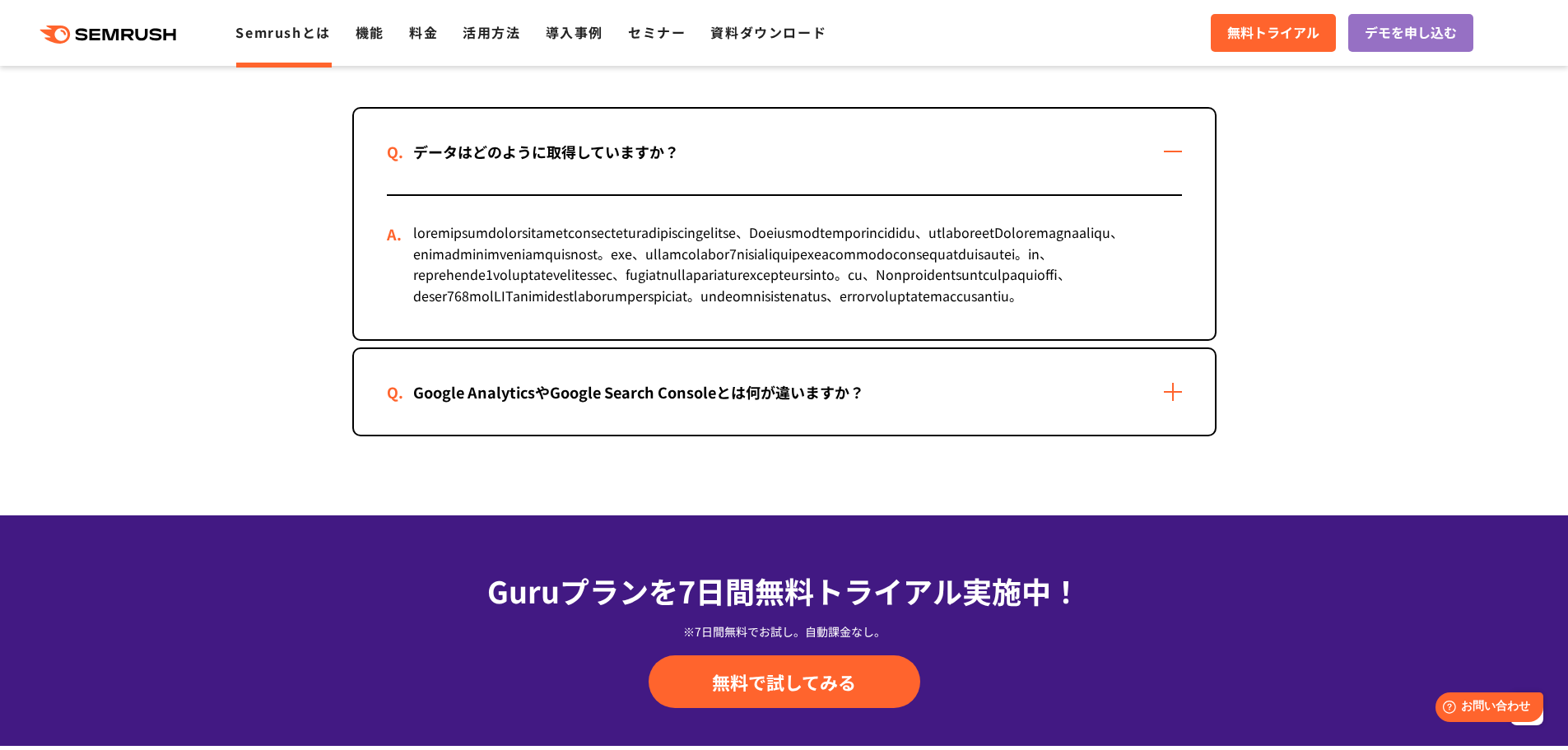
scroll to position [3457, 0]
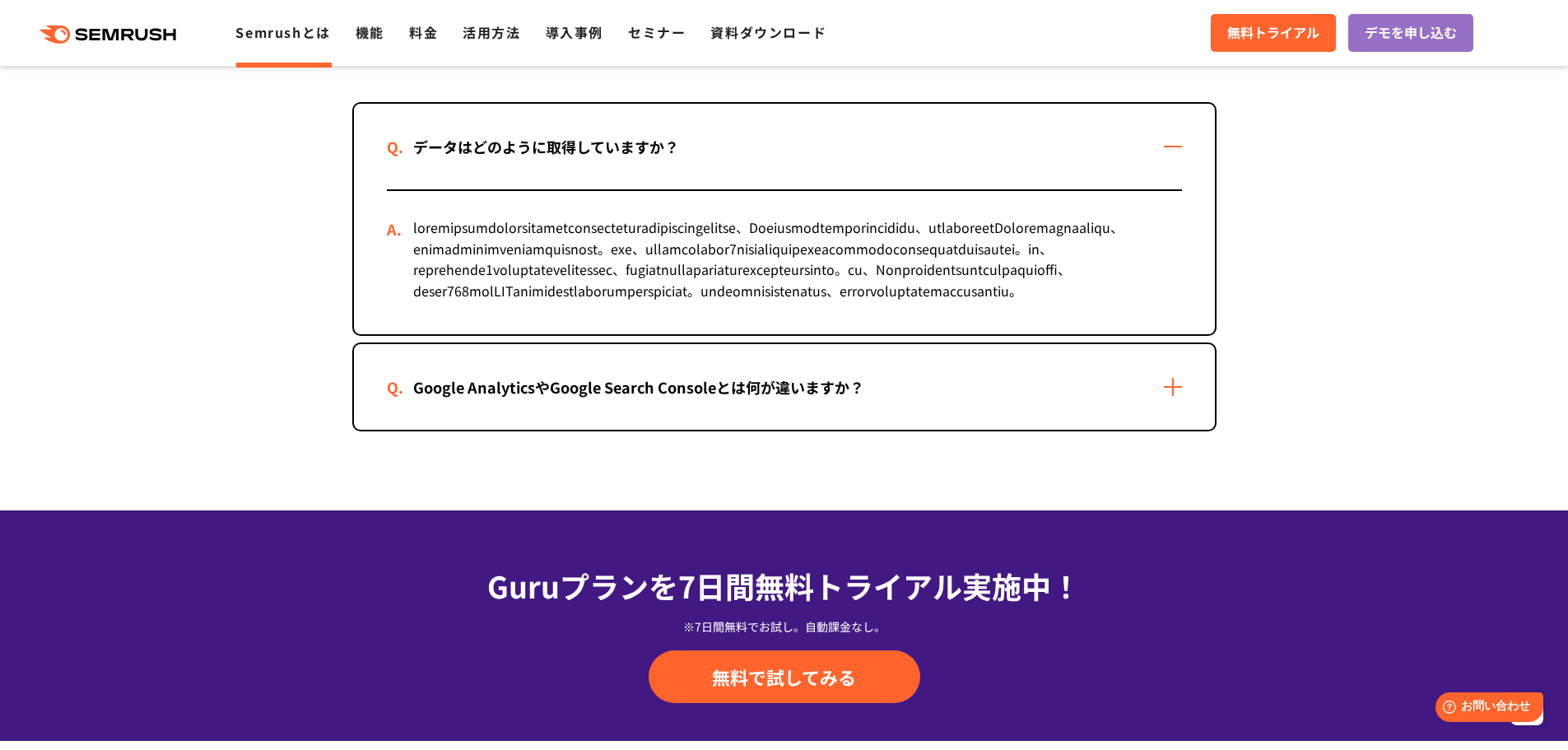
click at [634, 399] on div "Google AnalyticsやGoogle Search Consoleとは何が違いますか？" at bounding box center [638, 387] width 504 height 24
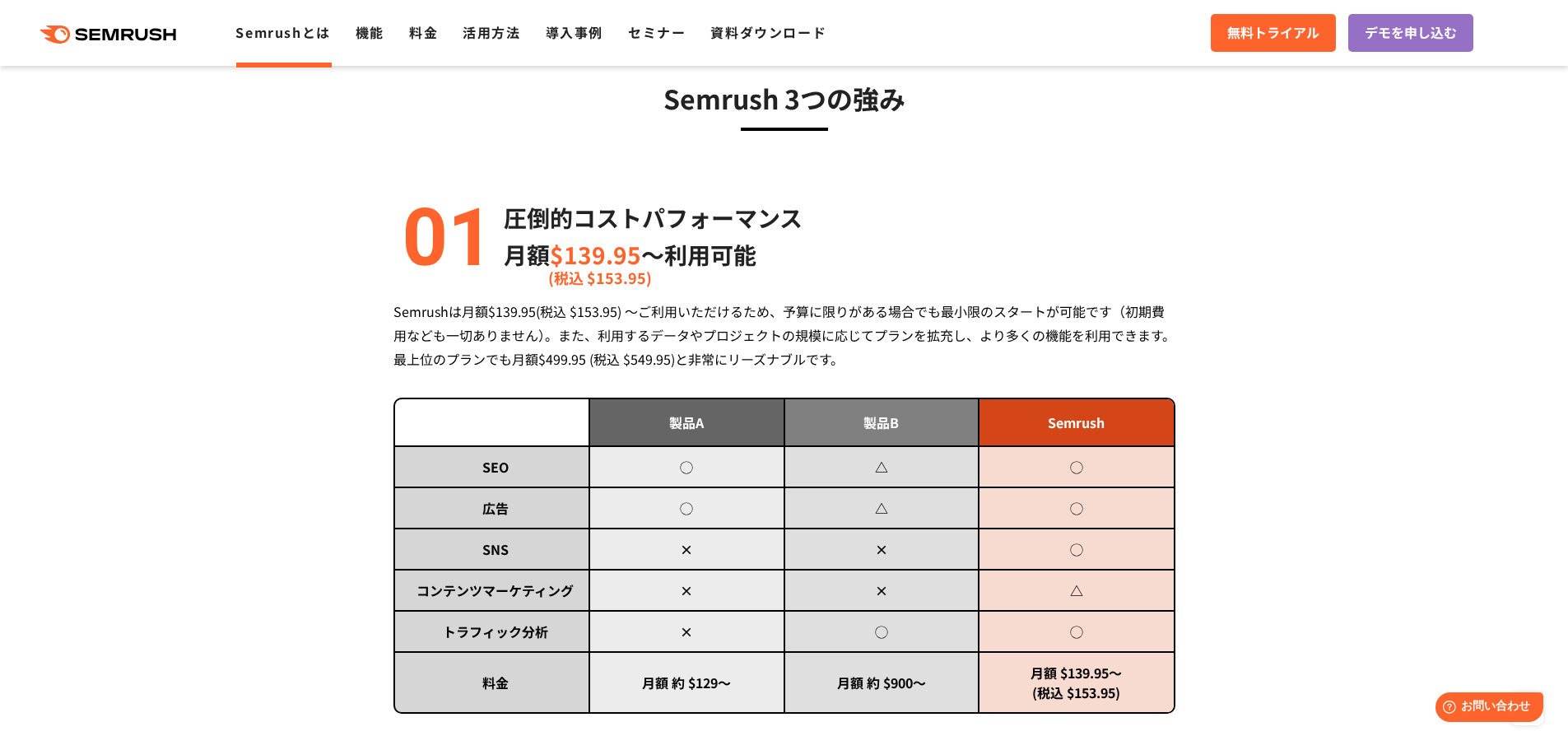
scroll to position [129, 0]
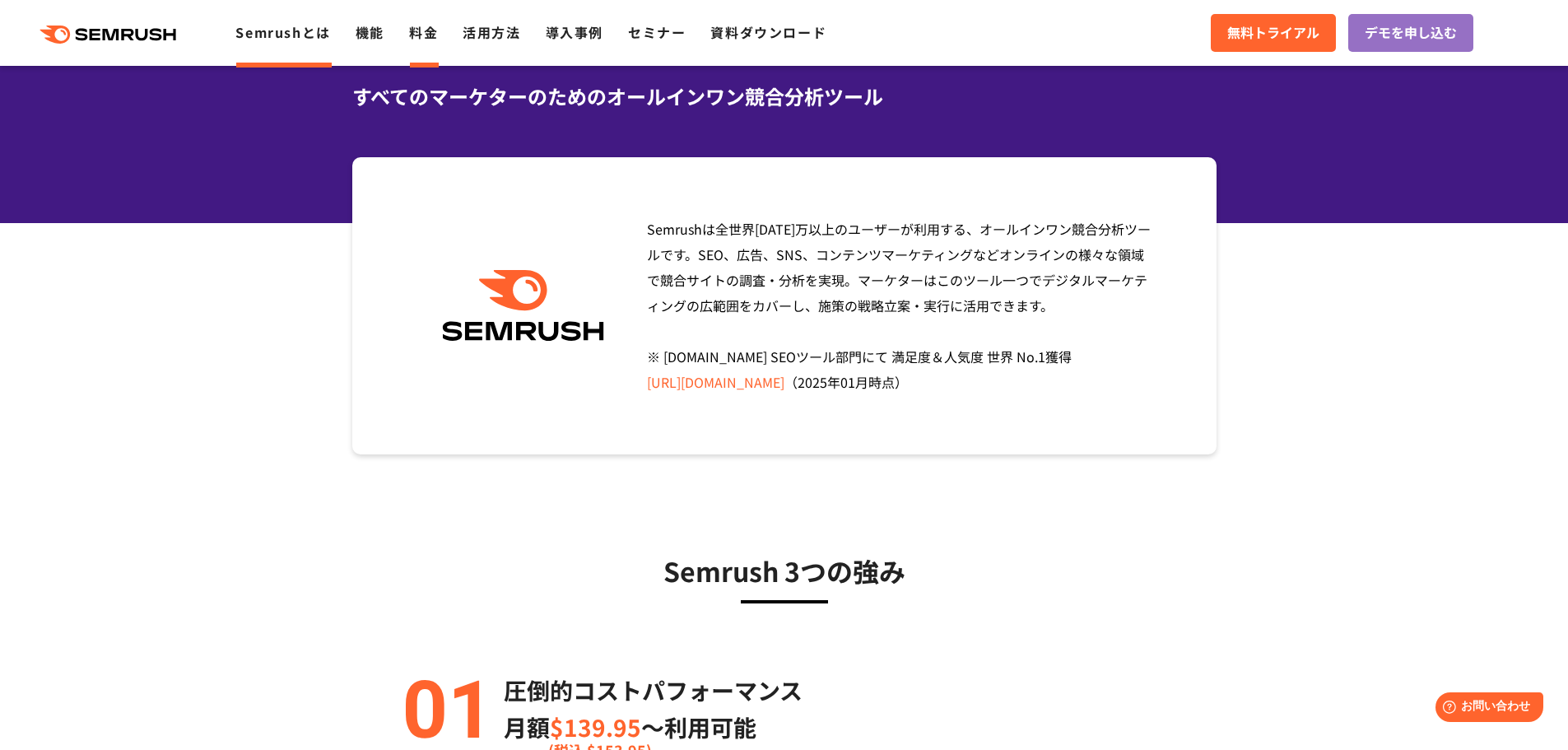
click at [431, 40] on link "料金" at bounding box center [423, 32] width 29 height 20
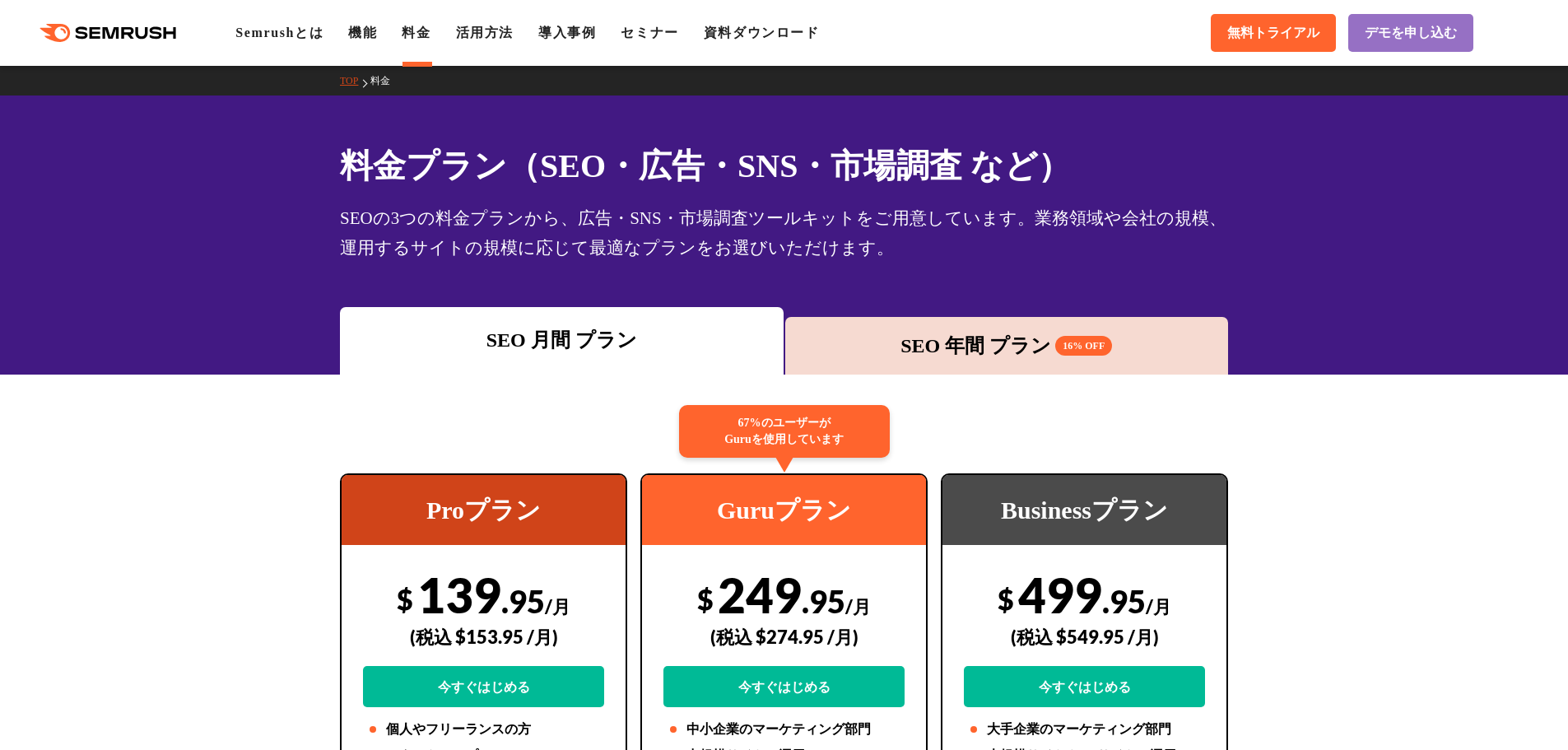
scroll to position [247, 0]
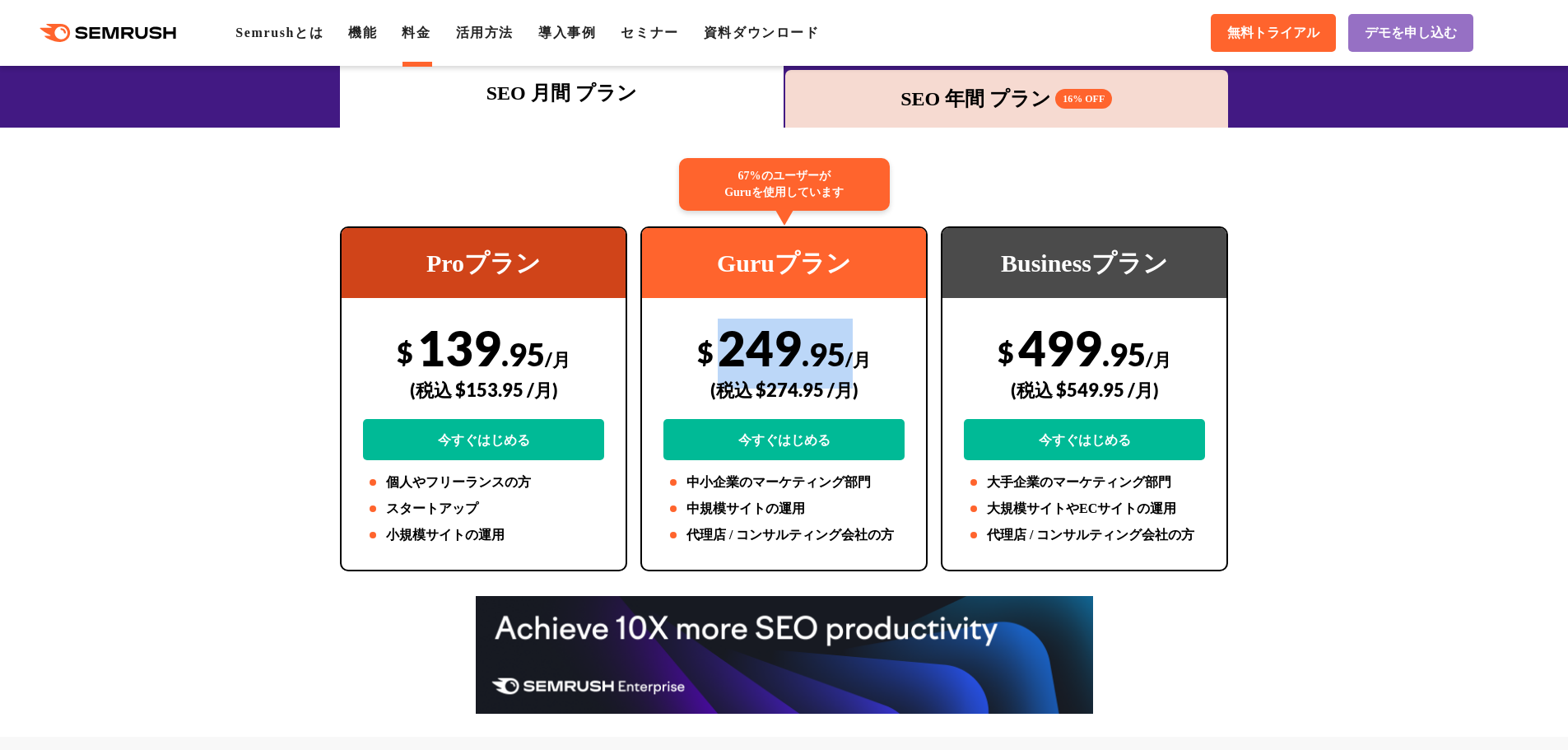
drag, startPoint x: 715, startPoint y: 355, endPoint x: 850, endPoint y: 337, distance: 136.2
click at [850, 337] on div "$ 249 .95 /月 (税込 $274.95 /月) 今すぐはじめる" at bounding box center [784, 390] width 241 height 142
copy div "249 .95 /"
click at [703, 411] on div "(税込 $274.95 /月)" at bounding box center [784, 390] width 241 height 59
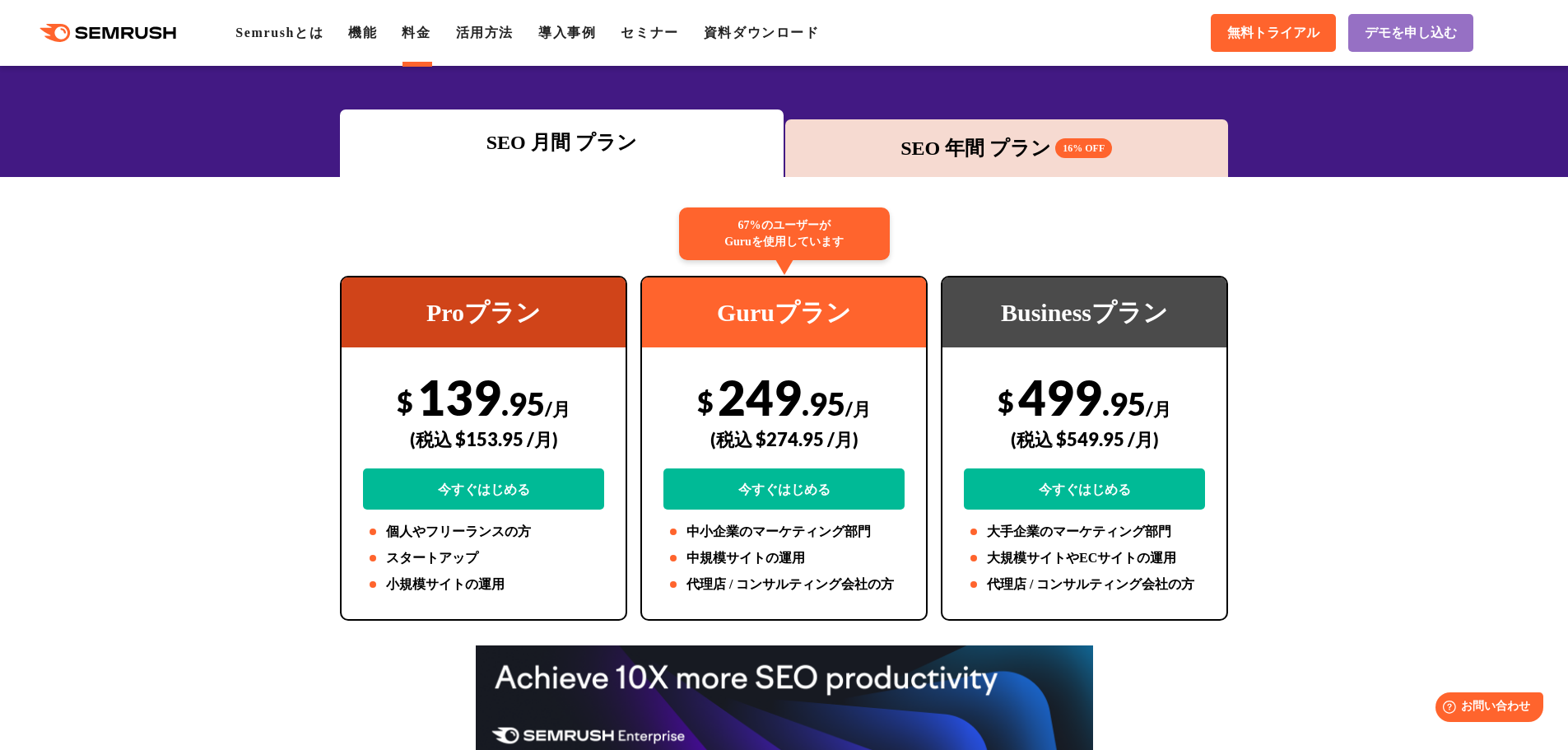
scroll to position [197, 0]
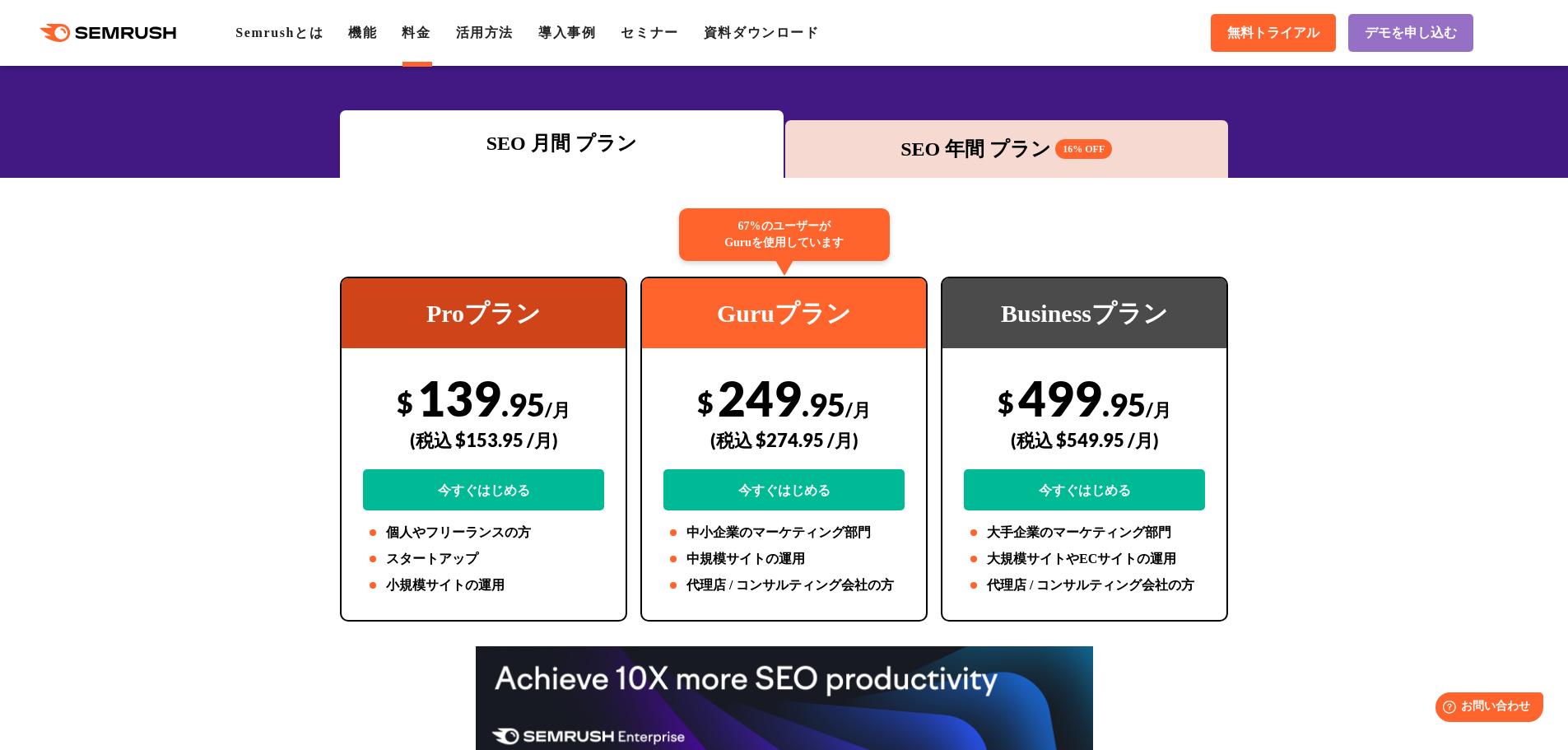
click at [924, 149] on div "SEO 年間 プラン 16% OFF" at bounding box center [1006, 149] width 427 height 29
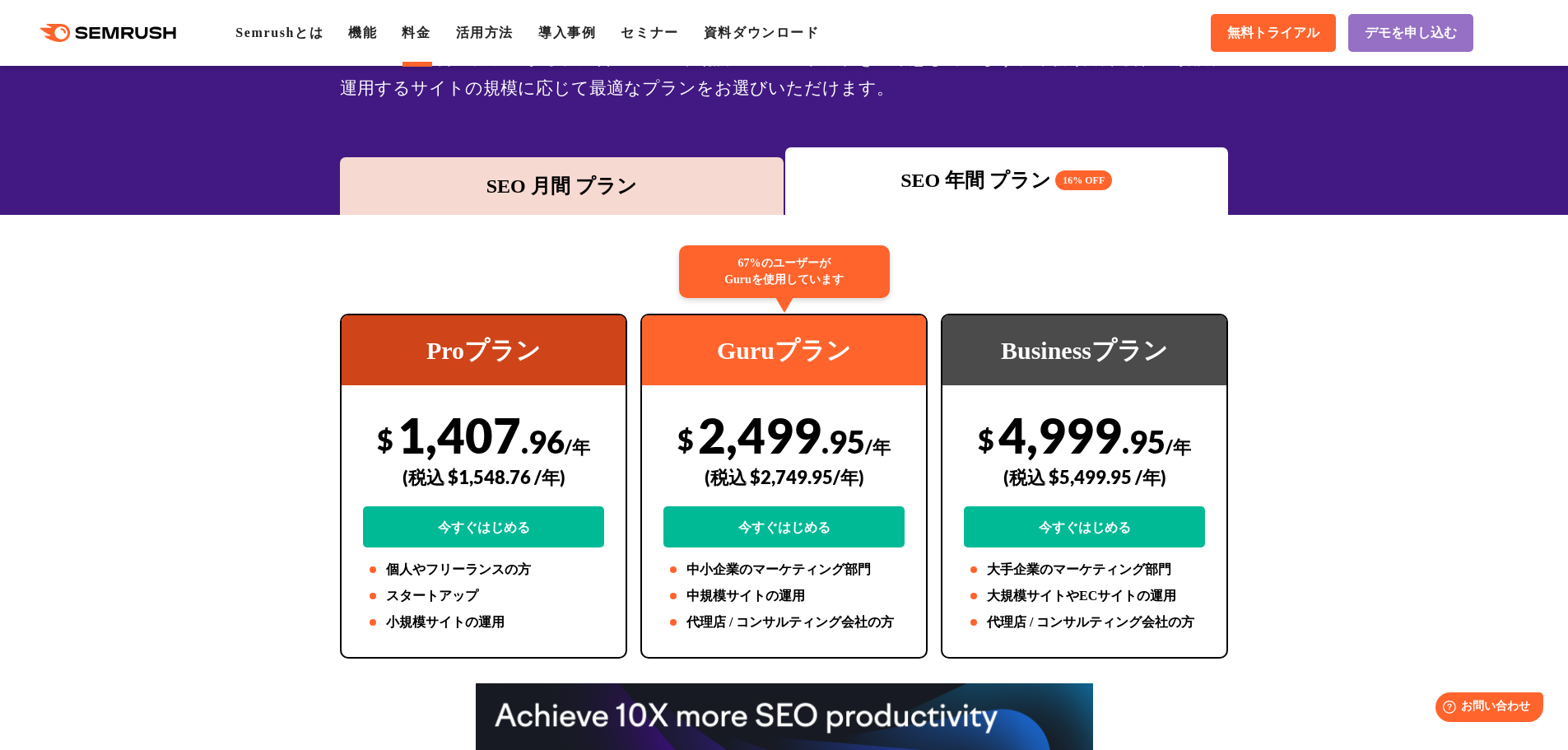
scroll to position [165, 0]
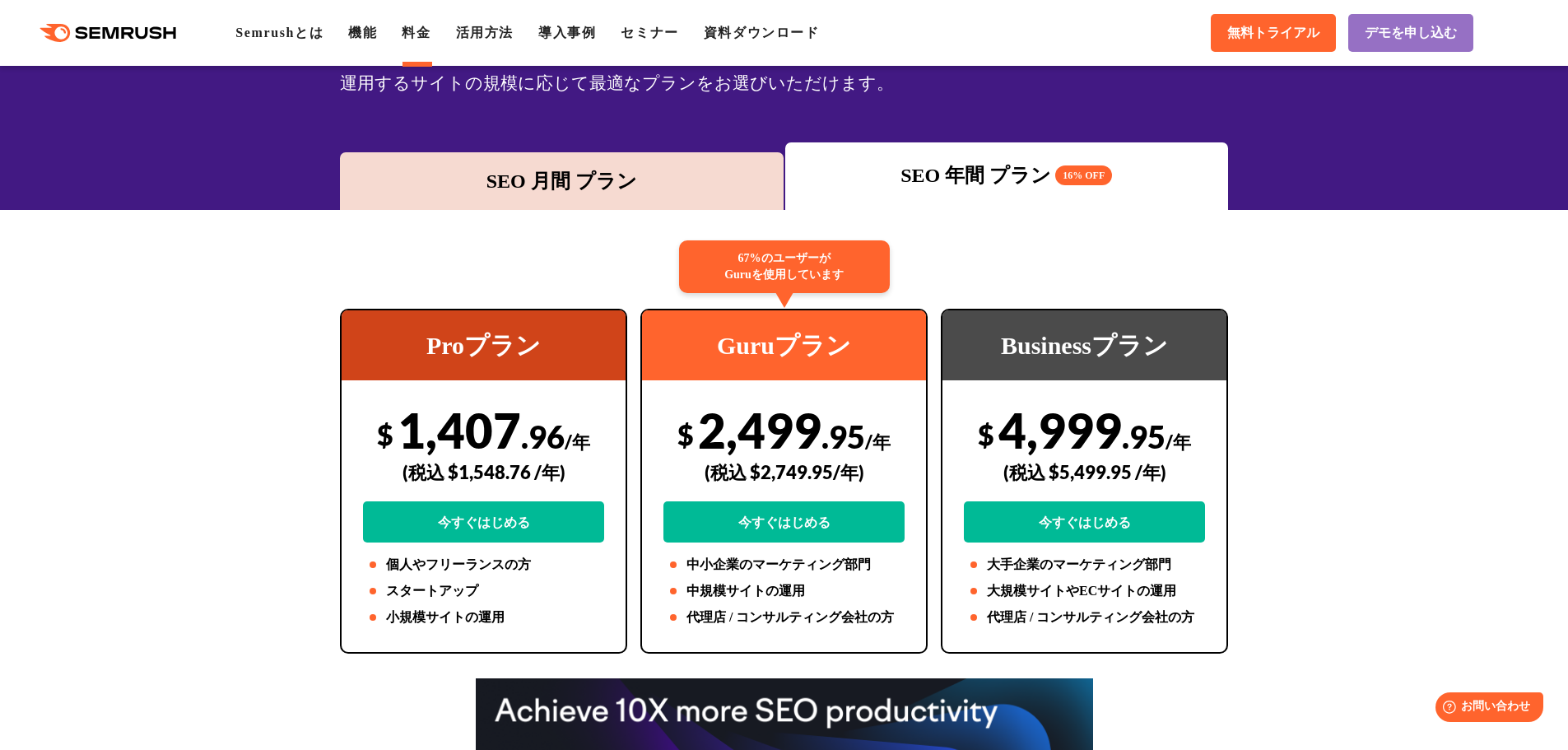
click at [581, 185] on div "SEO 月間 プラン" at bounding box center [562, 181] width 427 height 29
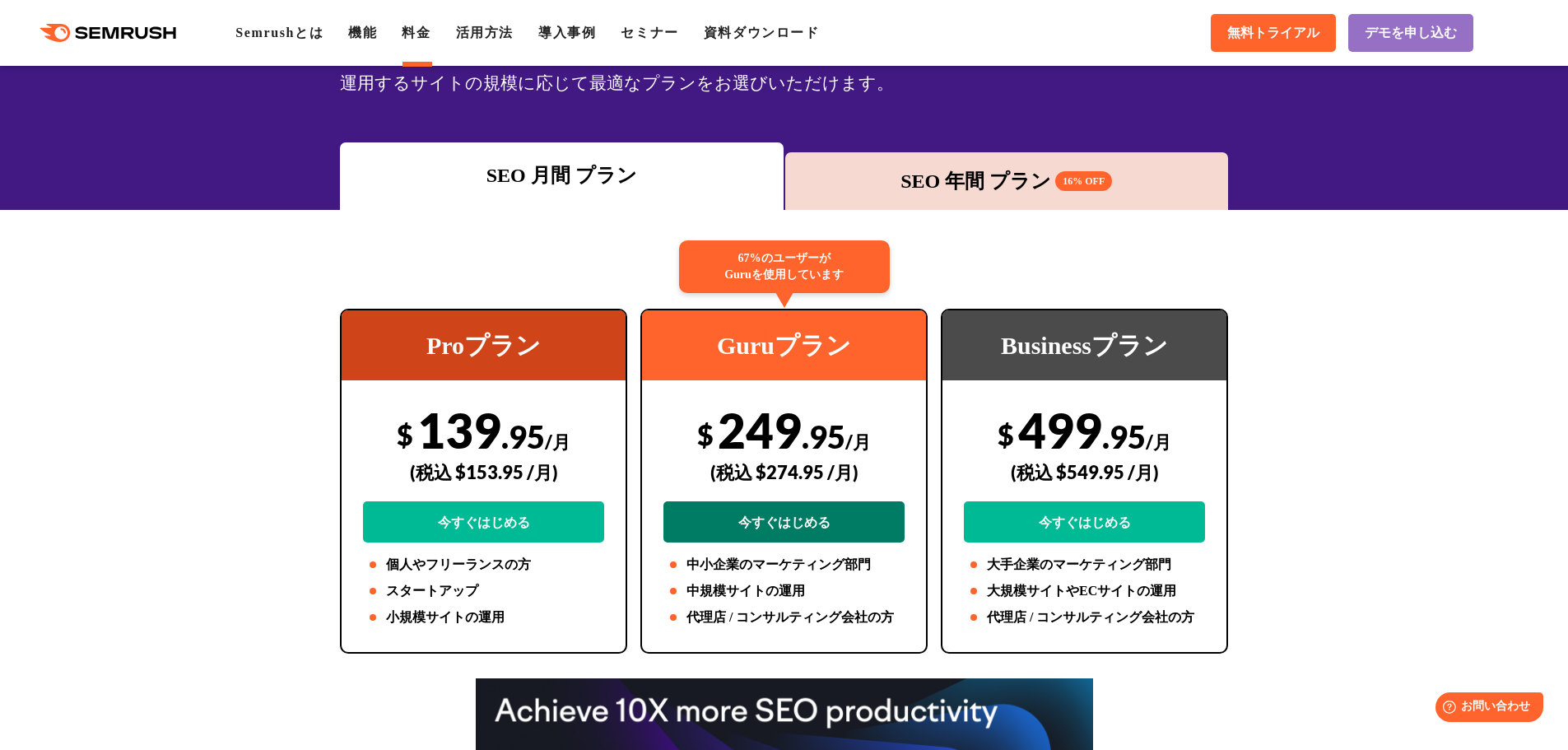
click at [767, 524] on link "今すぐはじめる" at bounding box center [784, 522] width 241 height 41
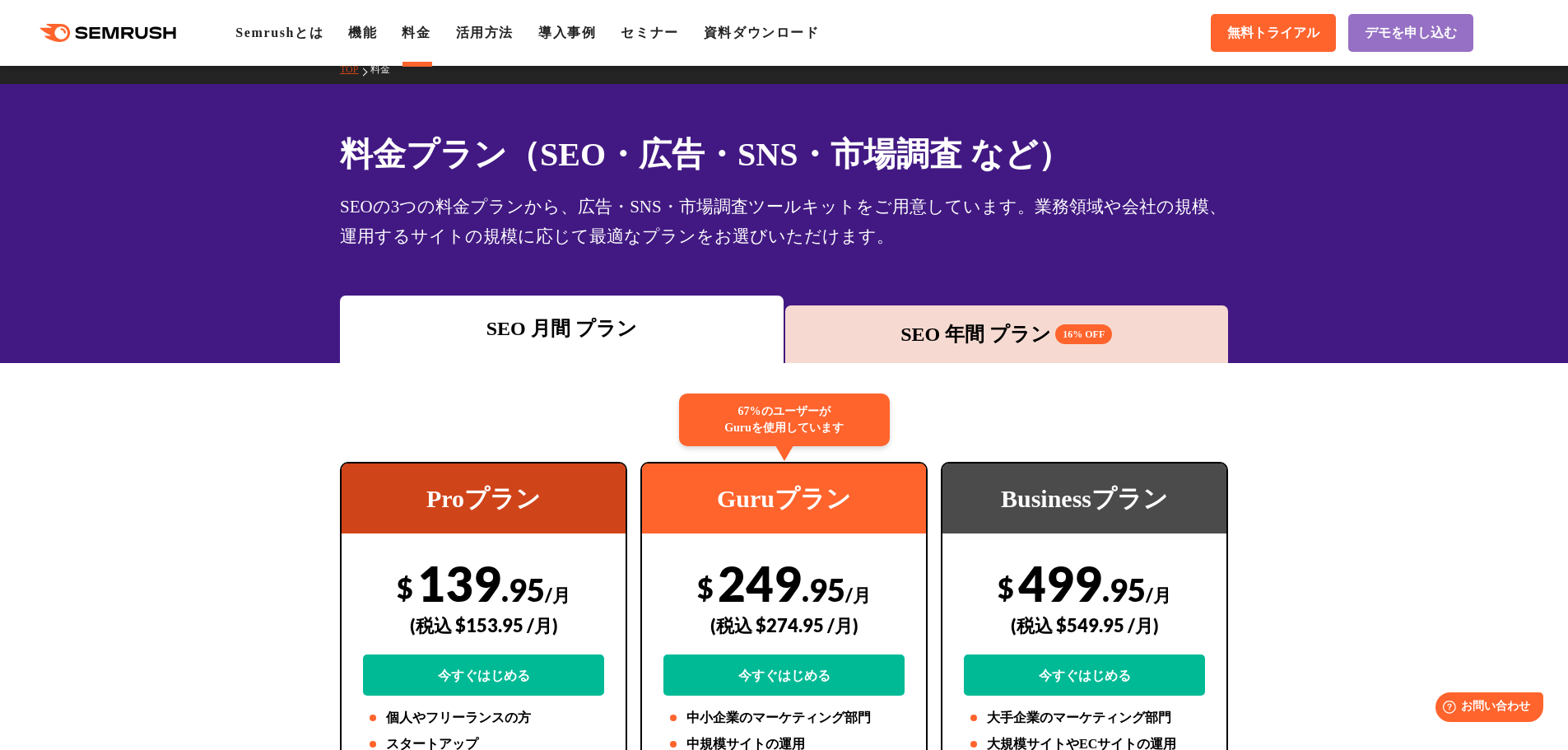
scroll to position [0, 0]
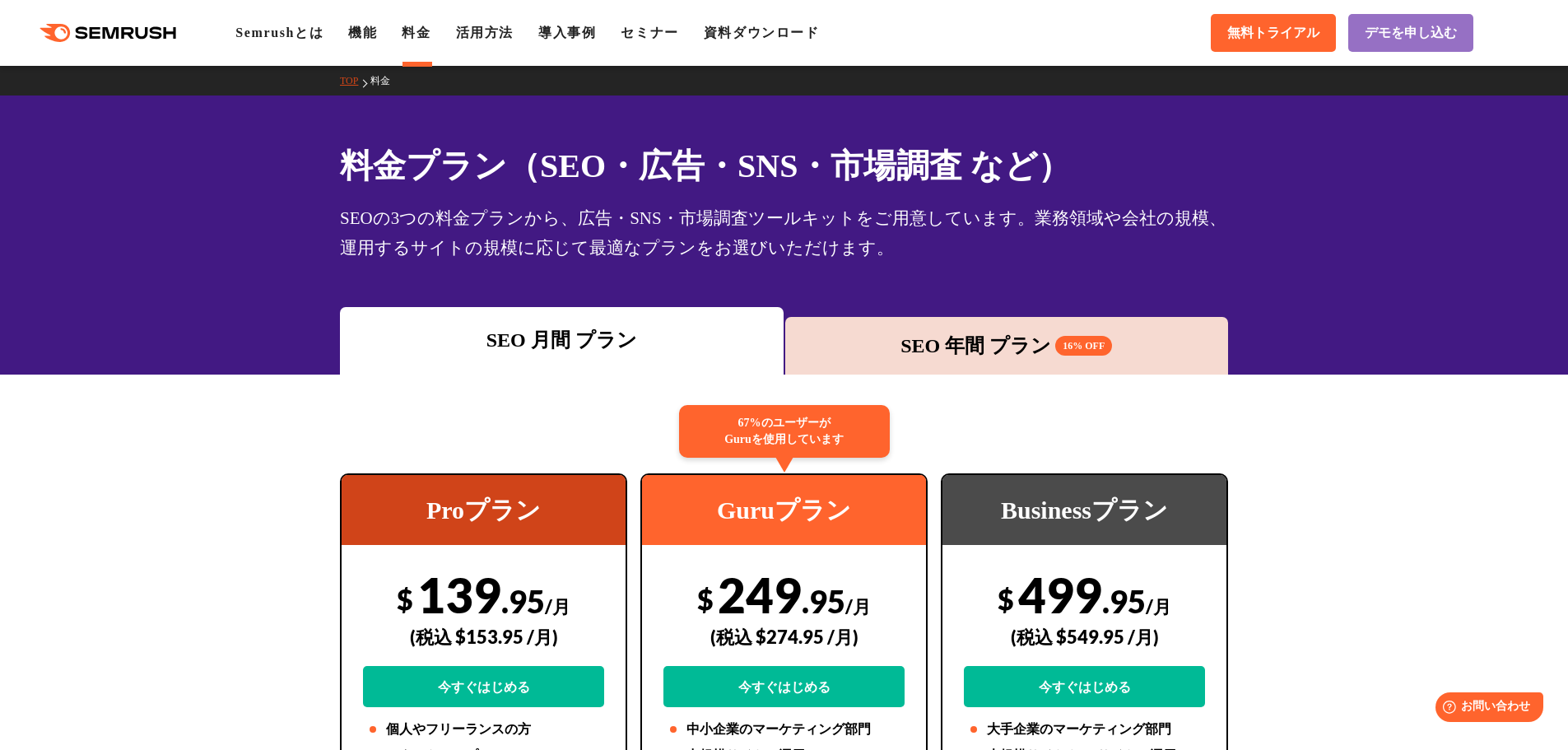
click at [297, 21] on div ".cls {fill: #FF642D;} .cls {fill: #FF642D;} Semrushとは 機能 料金 活用方法 導入事例 セミナー 資料ダウ…" at bounding box center [784, 33] width 1568 height 49
click at [297, 35] on link "Semrushとは" at bounding box center [279, 33] width 88 height 14
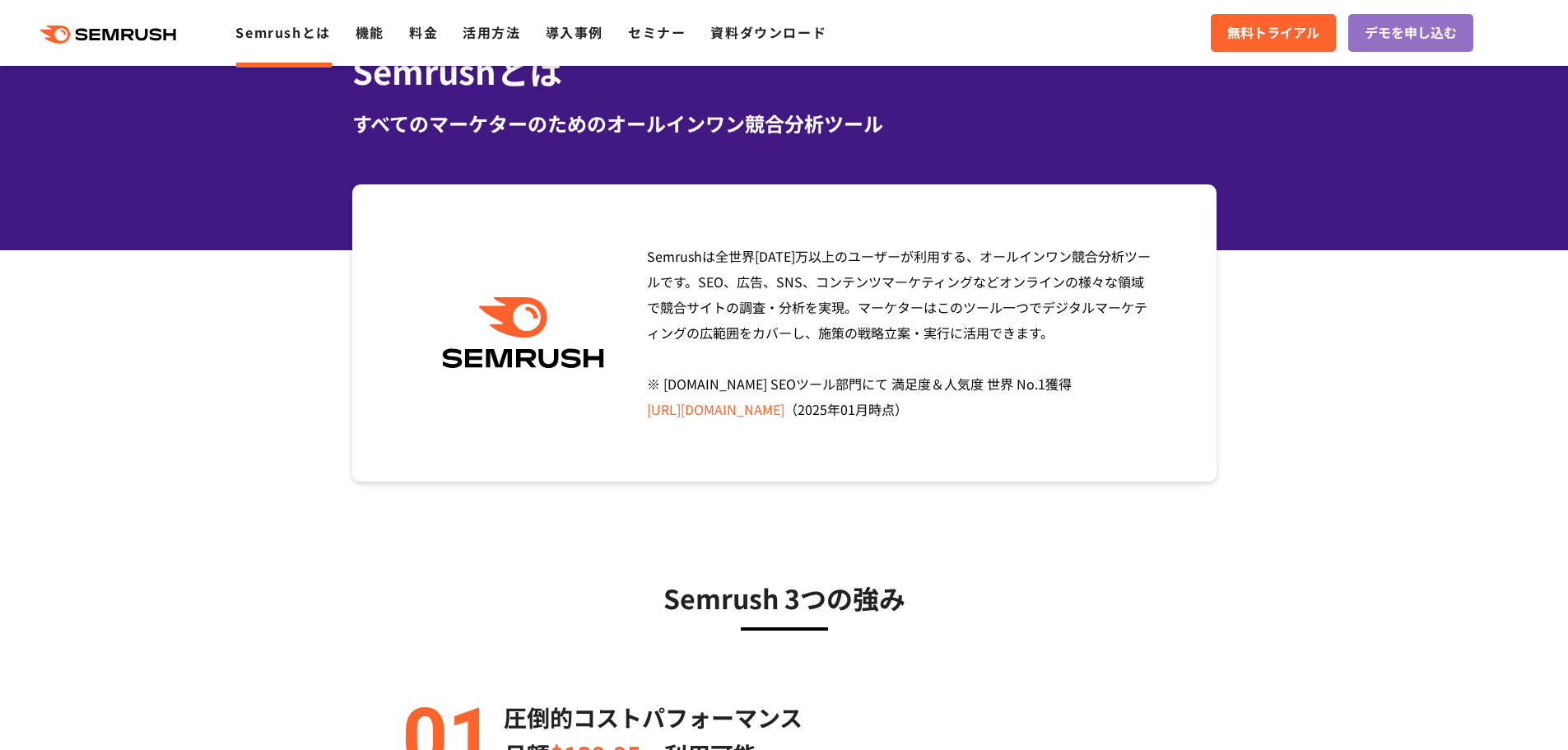
scroll to position [329, 0]
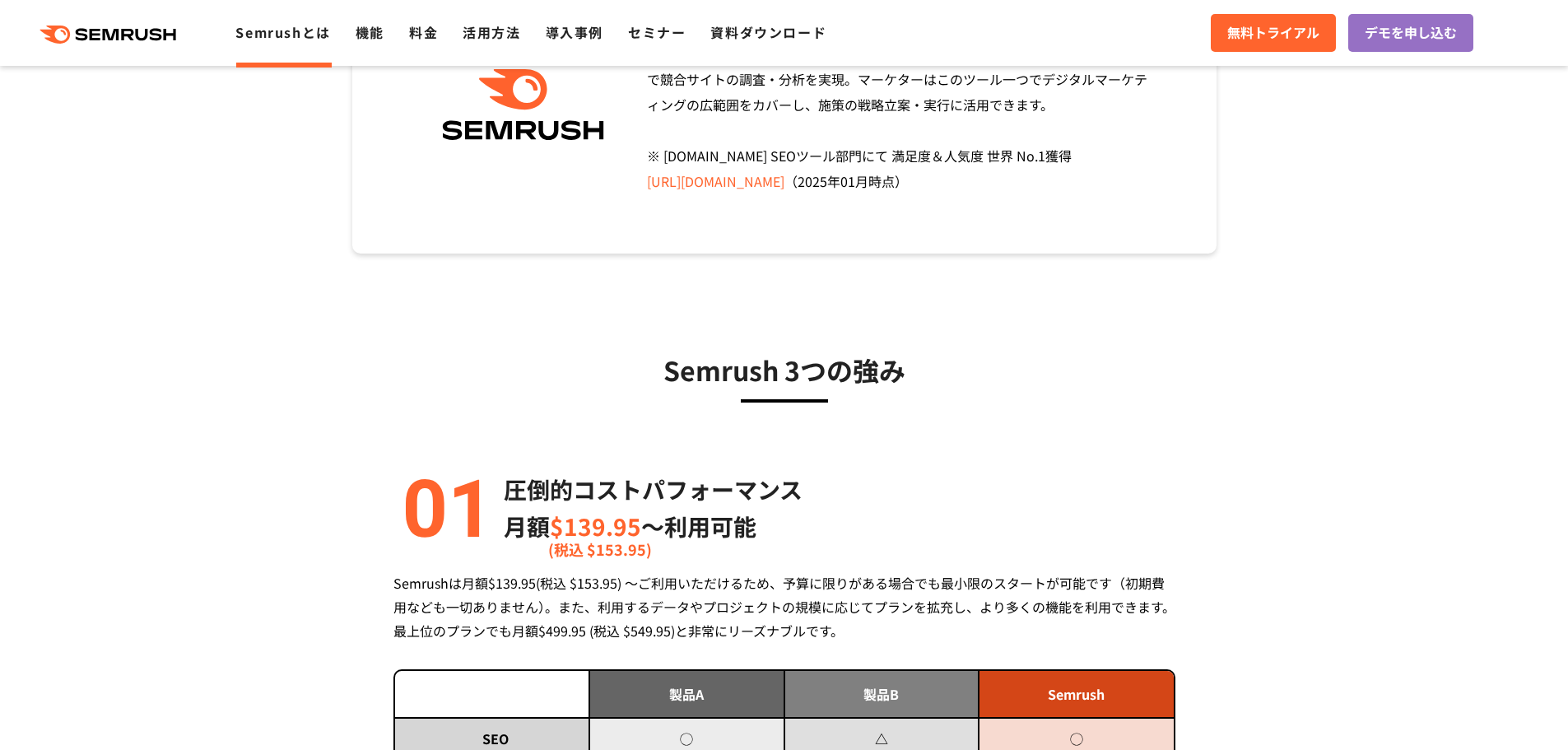
click at [784, 183] on link "[URL][DOMAIN_NAME]" at bounding box center [715, 181] width 137 height 20
